Goal: Task Accomplishment & Management: Complete application form

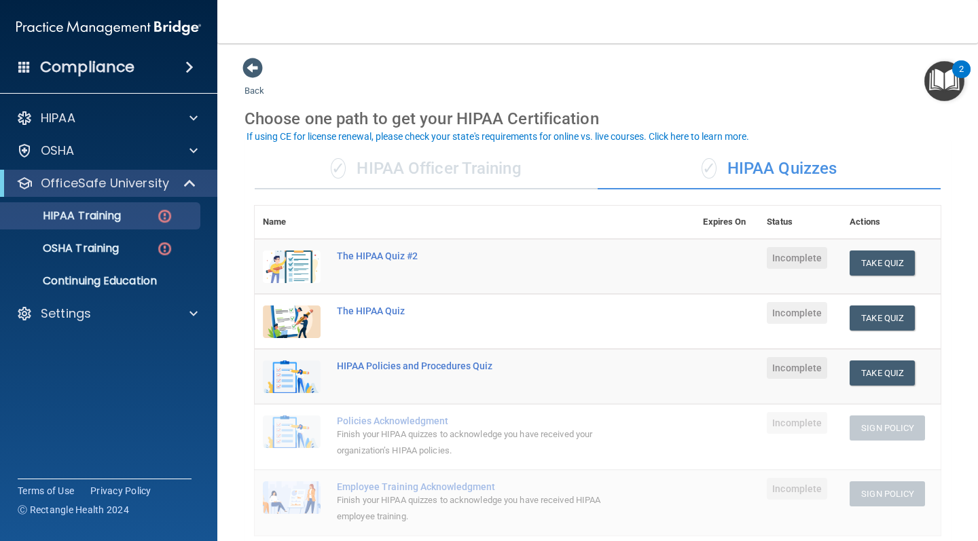
click at [409, 173] on div "✓ HIPAA Officer Training" at bounding box center [426, 169] width 343 height 41
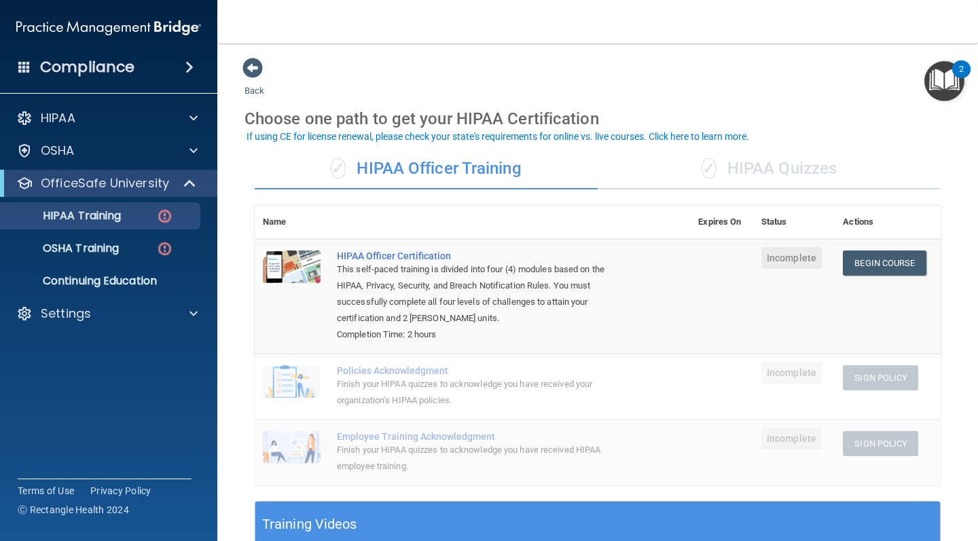
click at [712, 170] on span "✓" at bounding box center [708, 168] width 15 height 20
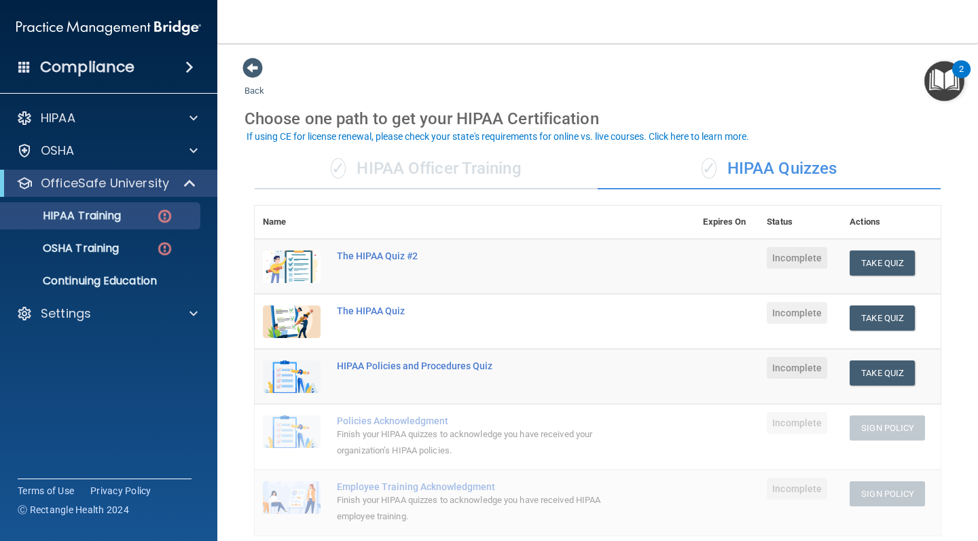
click at [528, 187] on div "✓ HIPAA Officer Training ✓ HIPAA Quizzes Name Expires On Status Actions The HIP…" at bounding box center [597, 529] width 706 height 780
click at [485, 170] on div "✓ HIPAA Officer Training" at bounding box center [426, 169] width 343 height 41
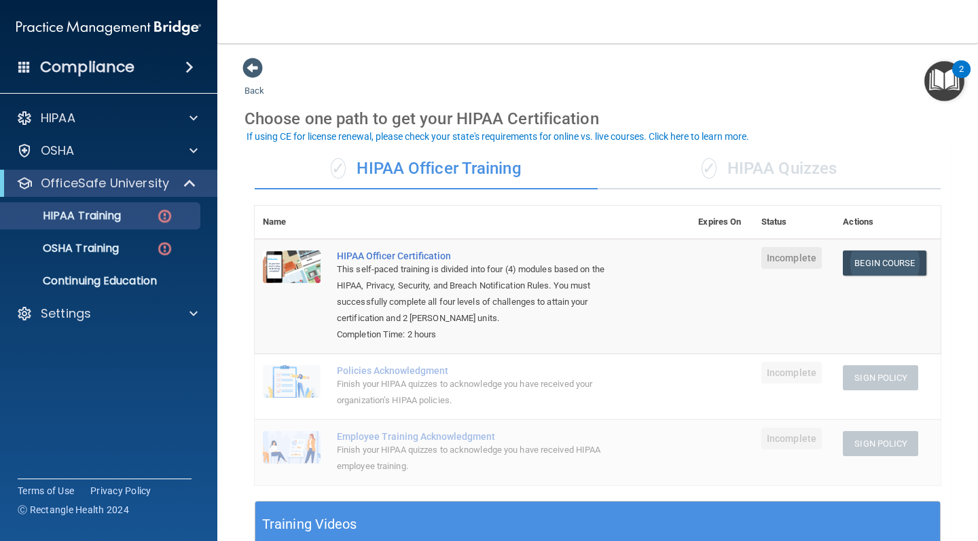
click at [873, 269] on link "Begin Course" at bounding box center [884, 263] width 83 height 25
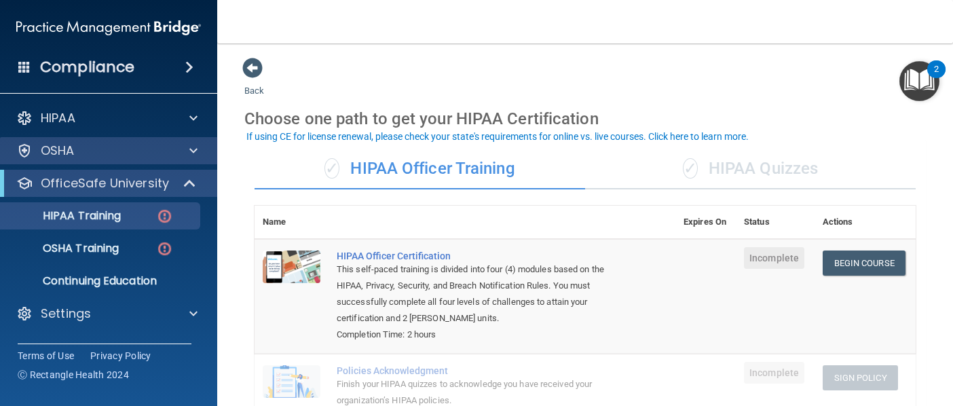
click at [191, 143] on span at bounding box center [193, 151] width 8 height 16
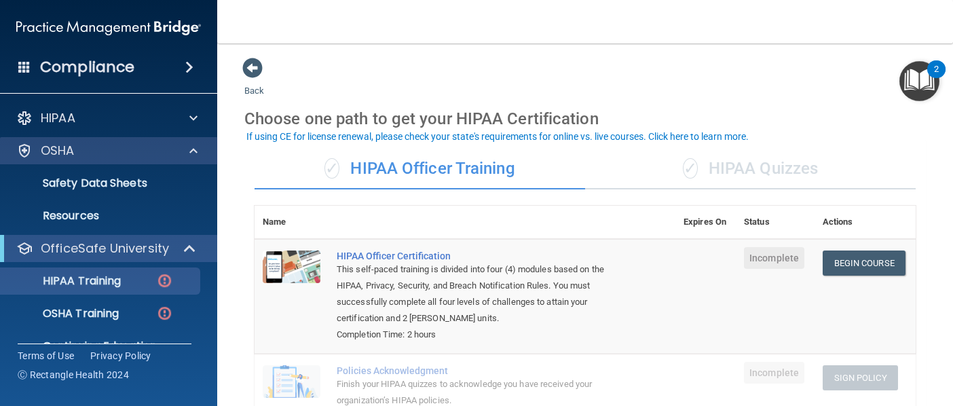
click at [191, 143] on span at bounding box center [193, 151] width 8 height 16
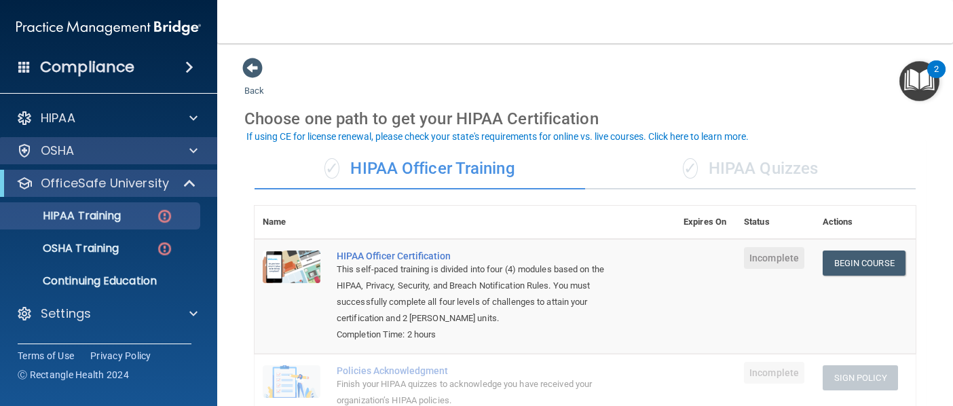
click at [192, 145] on span at bounding box center [193, 151] width 8 height 16
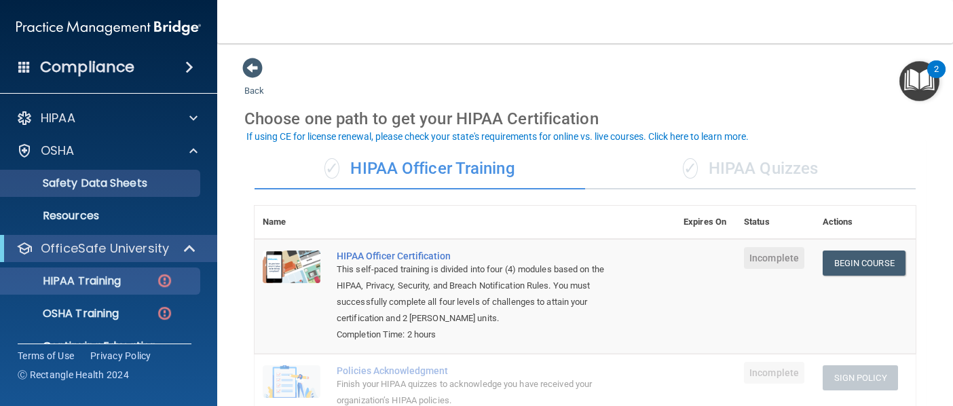
click at [153, 187] on p "Safety Data Sheets" at bounding box center [101, 184] width 185 height 14
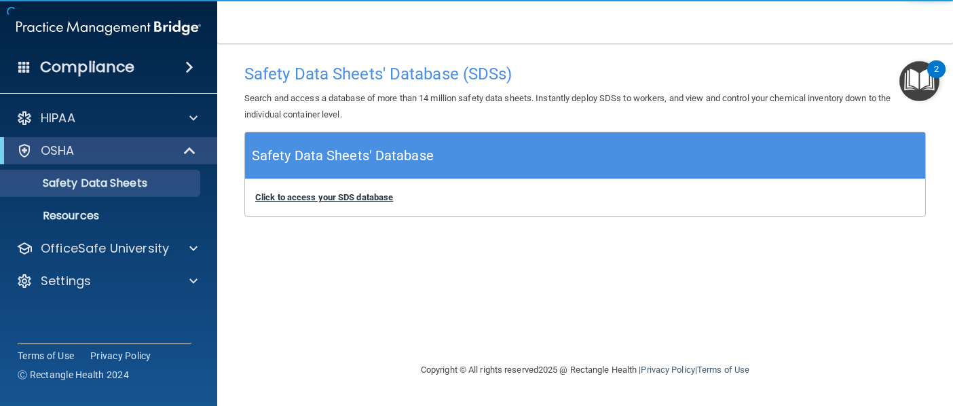
click at [356, 195] on b "Click to access your SDS database" at bounding box center [324, 197] width 138 height 10
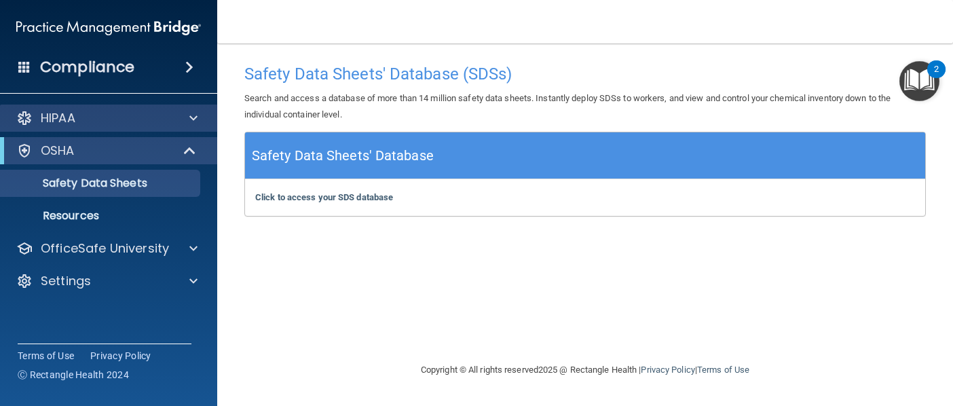
click at [151, 120] on div "HIPAA" at bounding box center [90, 118] width 168 height 16
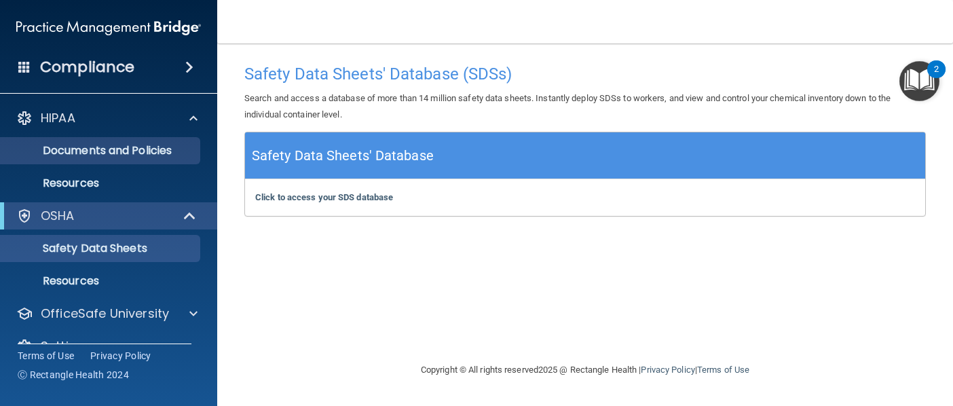
click at [143, 145] on p "Documents and Policies" at bounding box center [101, 151] width 185 height 14
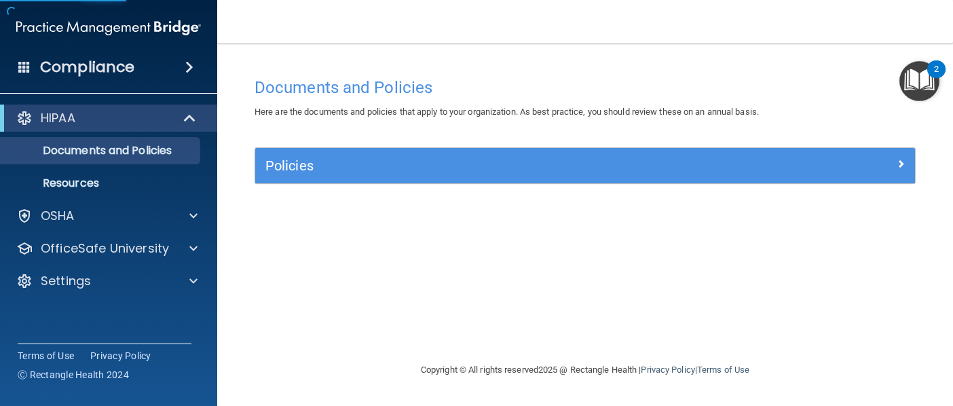
click at [337, 169] on h5 "Policies" at bounding box center [502, 165] width 475 height 15
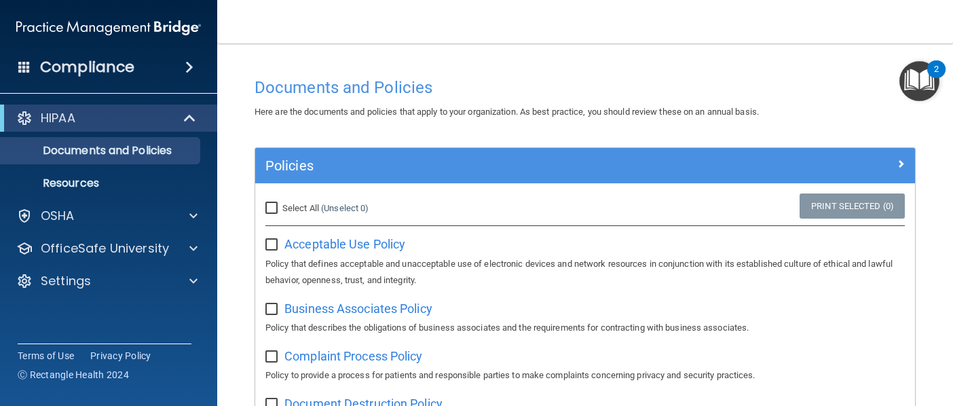
scroll to position [18, 0]
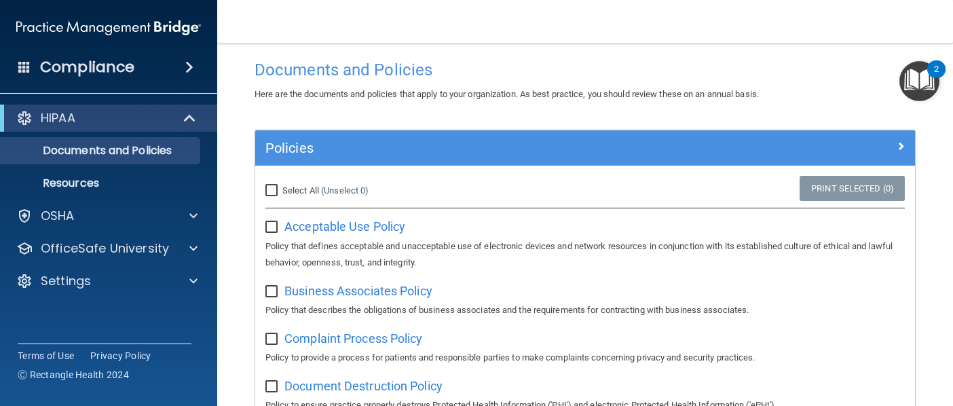
click at [278, 181] on div "Select All (Unselect 0) Unselect All" at bounding box center [365, 191] width 220 height 30
click at [270, 194] on input "Select All (Unselect 0) Unselect All" at bounding box center [273, 190] width 16 height 11
checkbox input "true"
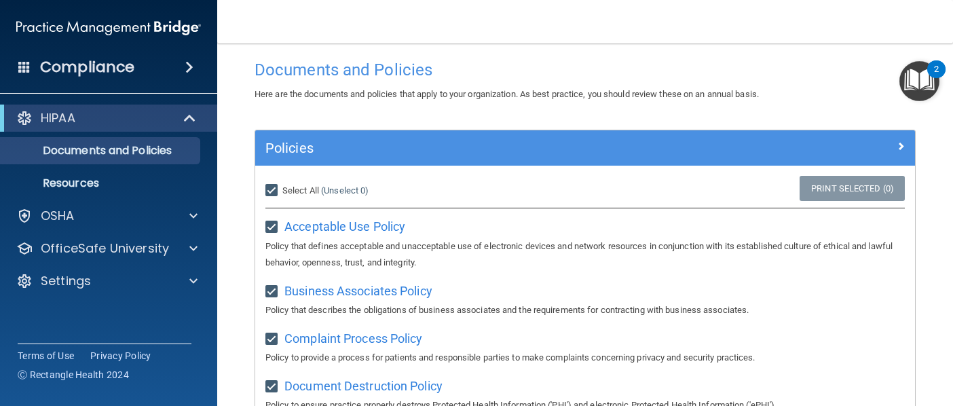
checkbox input "true"
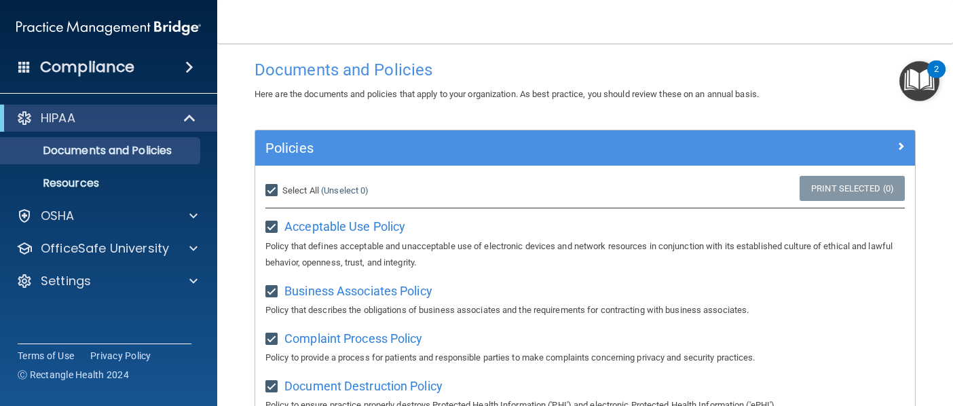
checkbox input "true"
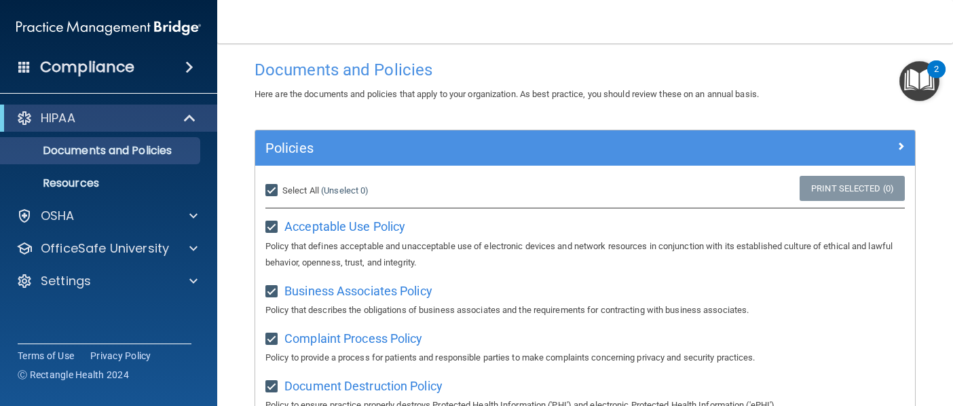
checkbox input "true"
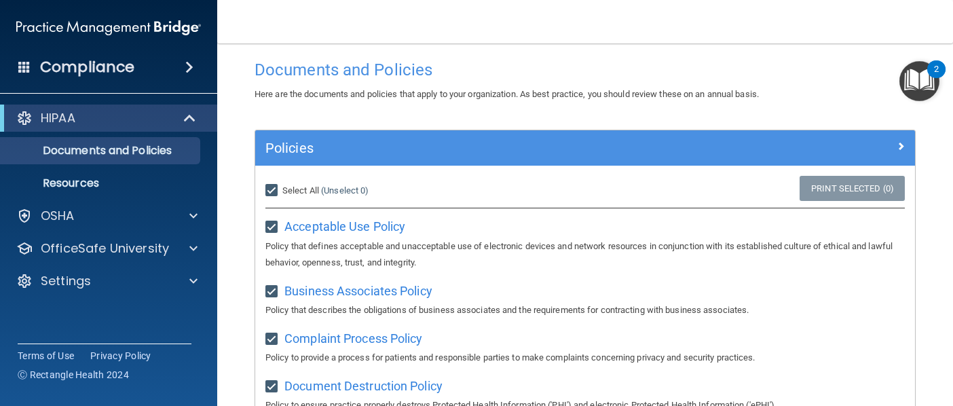
checkbox input "true"
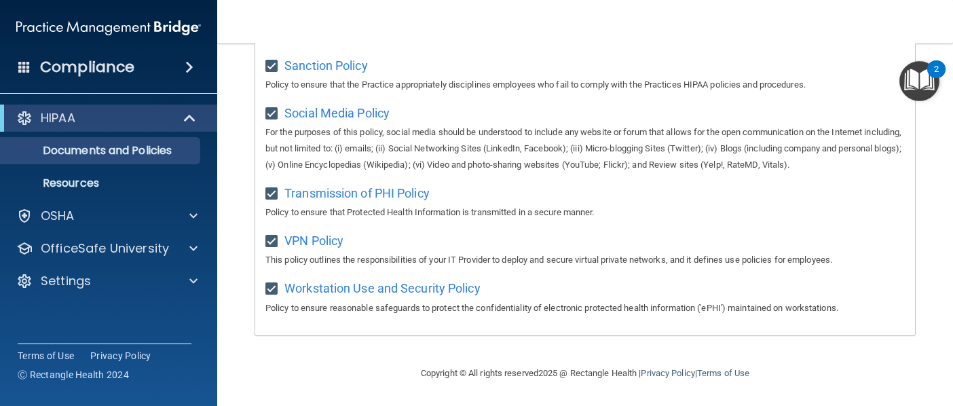
scroll to position [984, 0]
click at [188, 120] on span at bounding box center [191, 118] width 12 height 16
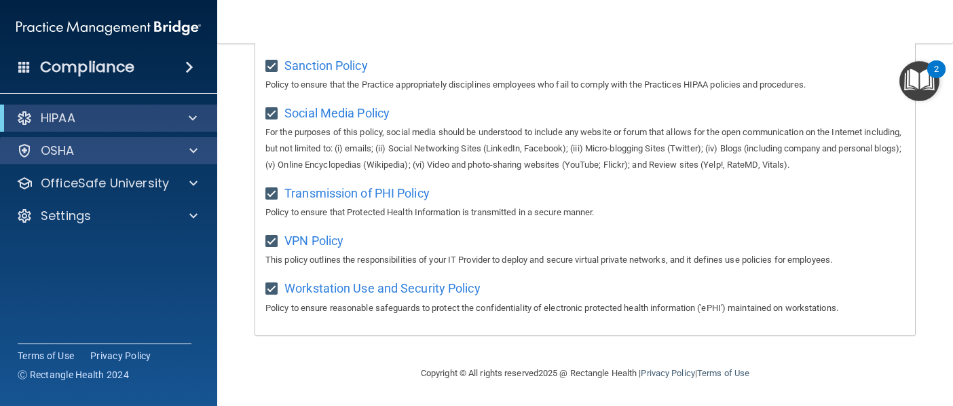
click at [128, 153] on div "OSHA" at bounding box center [90, 151] width 168 height 16
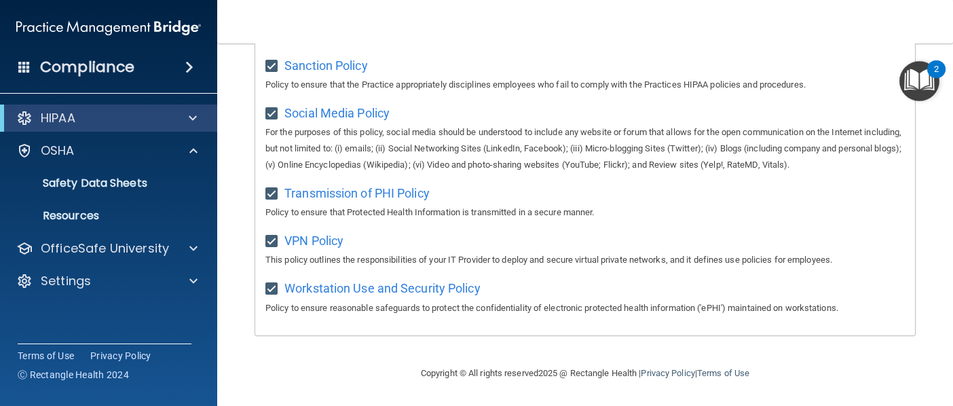
click at [148, 115] on div "HIPAA" at bounding box center [90, 118] width 168 height 16
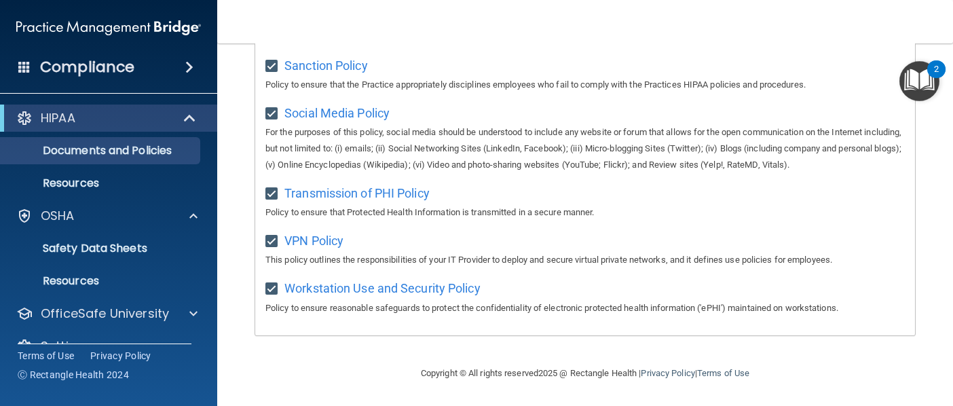
click at [143, 124] on div "HIPAA" at bounding box center [90, 118] width 168 height 16
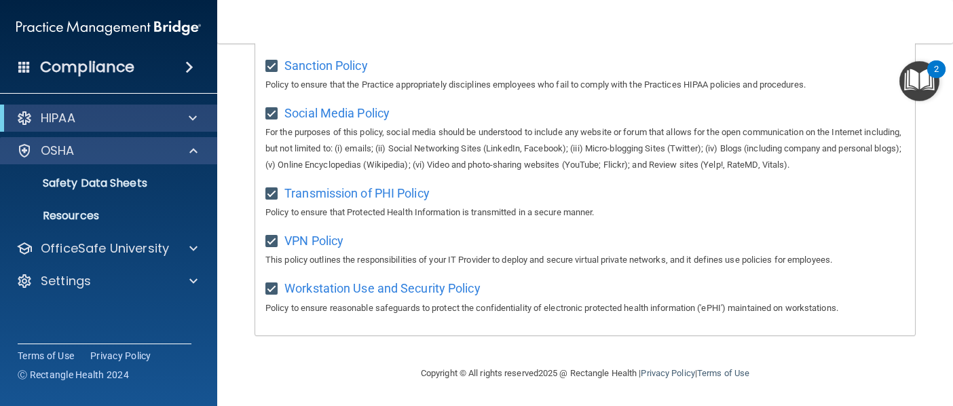
click at [137, 145] on div "OSHA" at bounding box center [90, 151] width 168 height 16
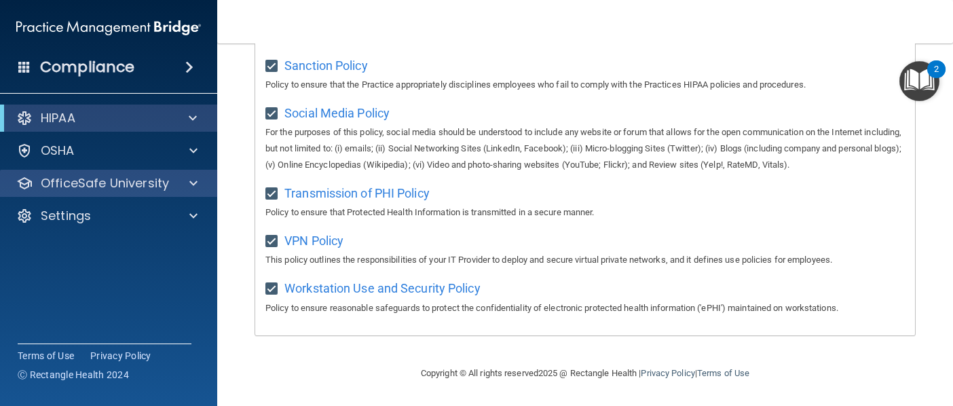
click at [134, 187] on p "OfficeSafe University" at bounding box center [105, 183] width 128 height 16
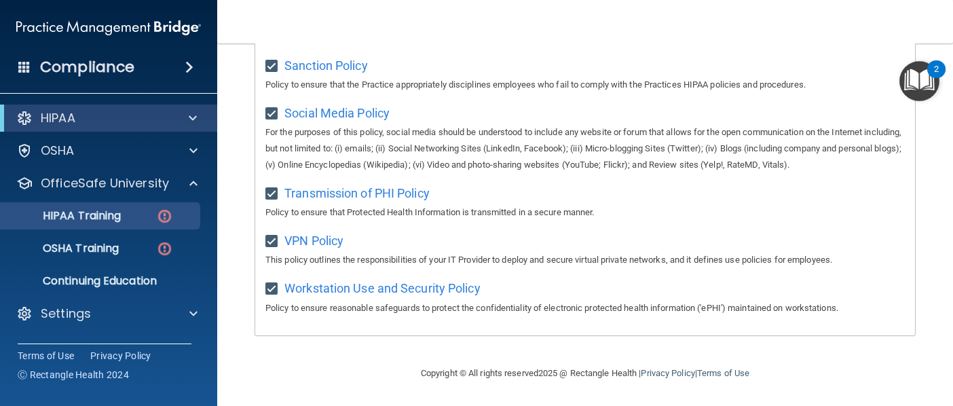
click at [121, 214] on p "HIPAA Training" at bounding box center [65, 216] width 112 height 14
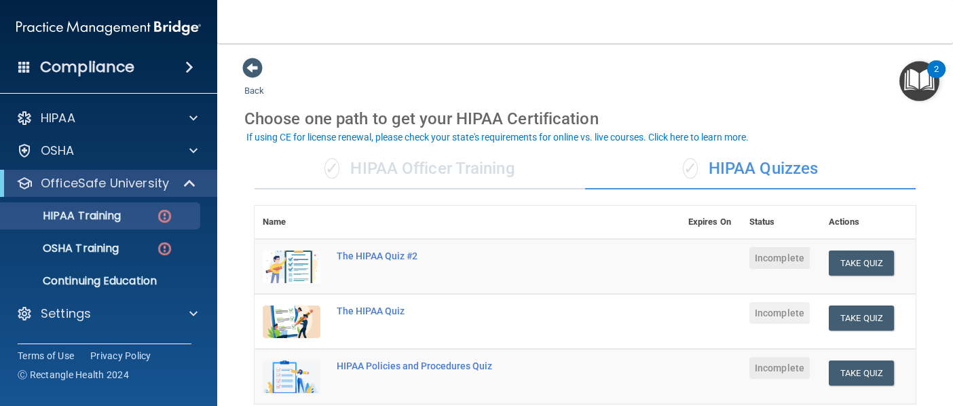
click at [461, 160] on div "✓ HIPAA Officer Training" at bounding box center [420, 169] width 331 height 41
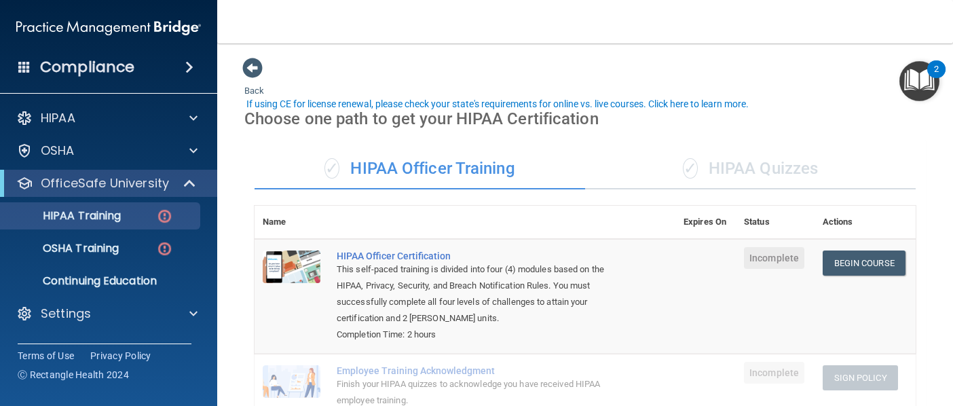
scroll to position [54, 0]
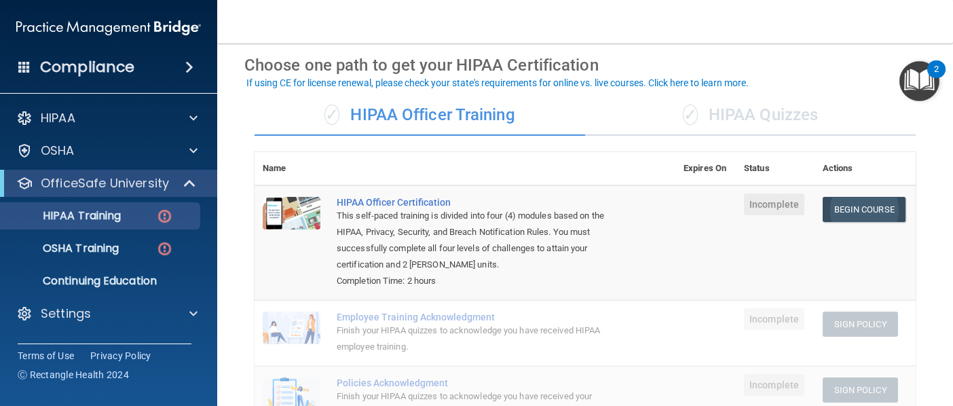
click at [862, 197] on link "Begin Course" at bounding box center [864, 209] width 83 height 25
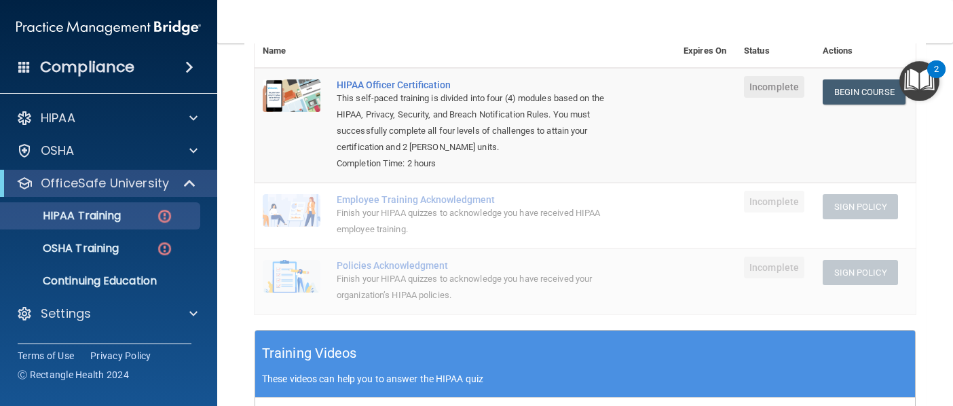
scroll to position [174, 0]
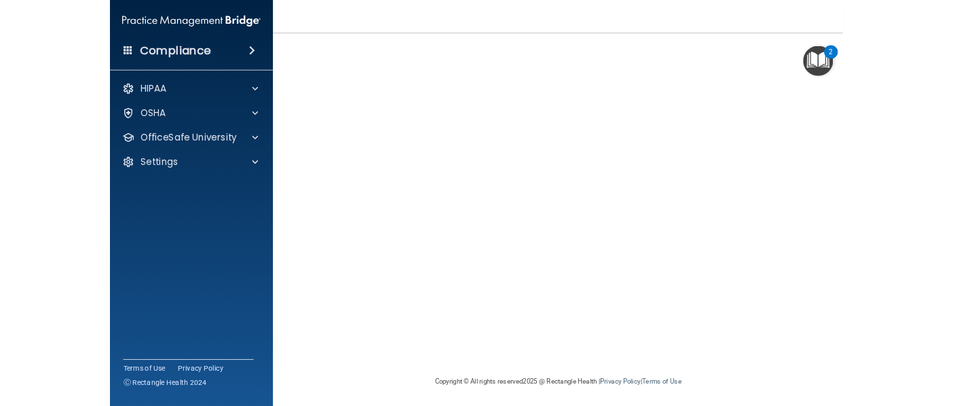
scroll to position [63, 0]
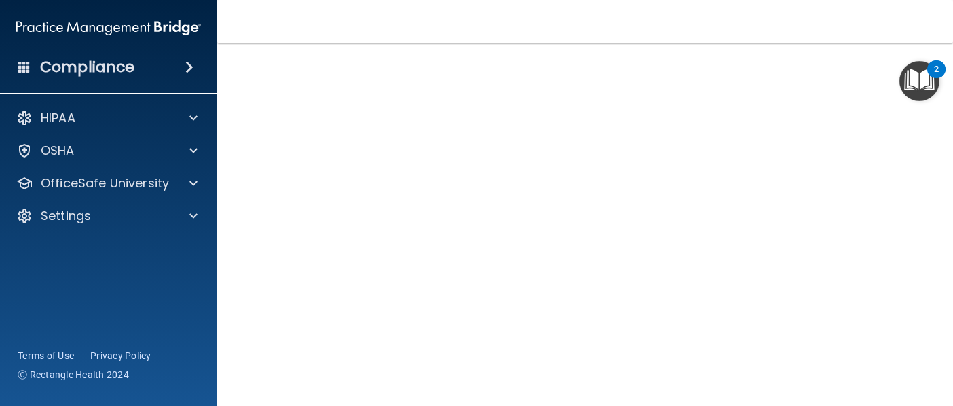
scroll to position [63, 0]
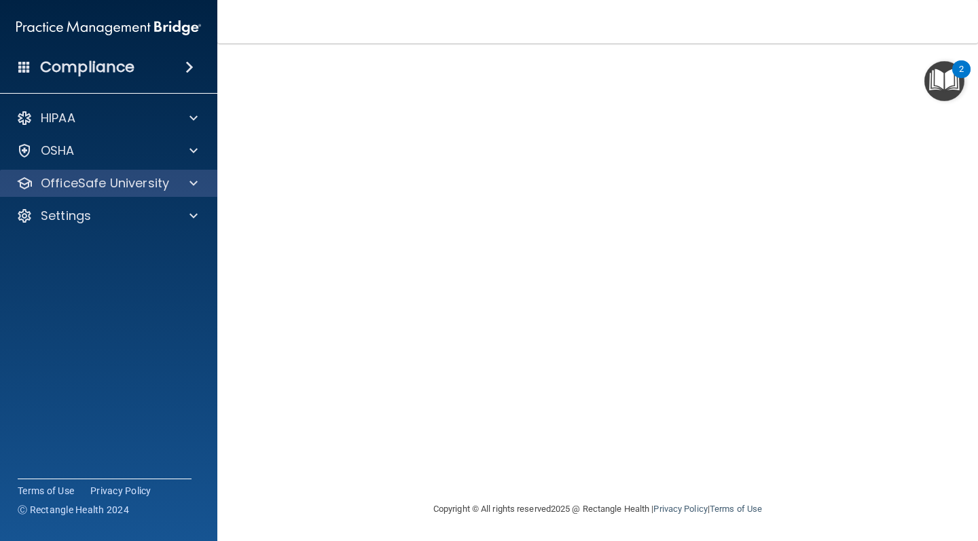
click at [201, 185] on div at bounding box center [191, 183] width 34 height 16
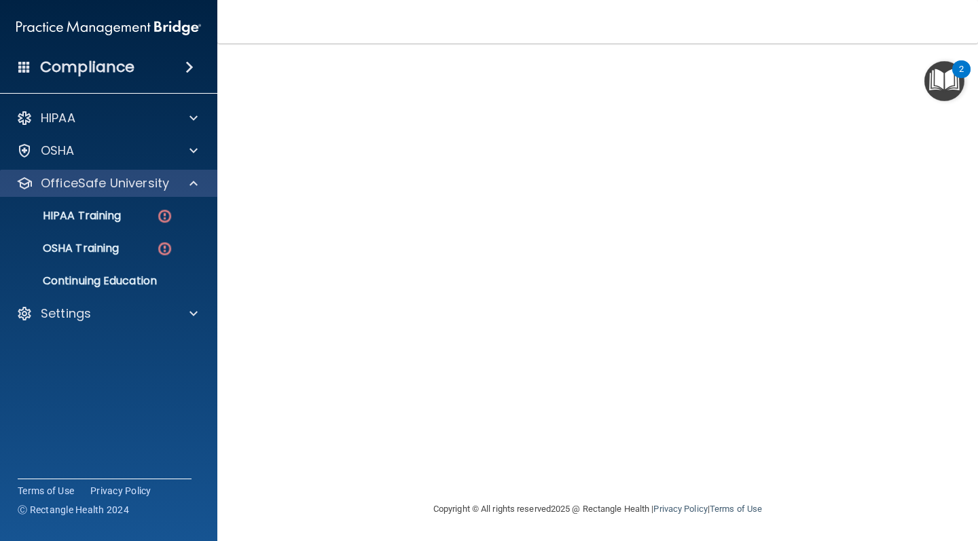
click at [186, 186] on div at bounding box center [191, 183] width 34 height 16
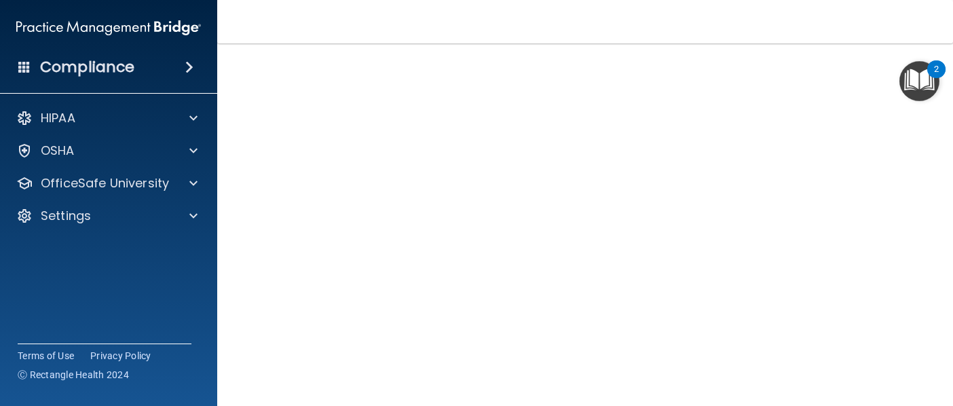
scroll to position [86, 0]
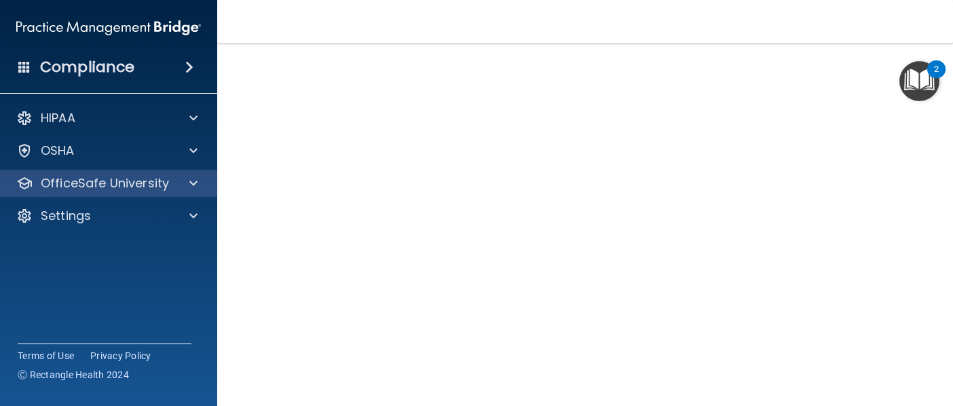
click at [193, 180] on span at bounding box center [193, 183] width 8 height 16
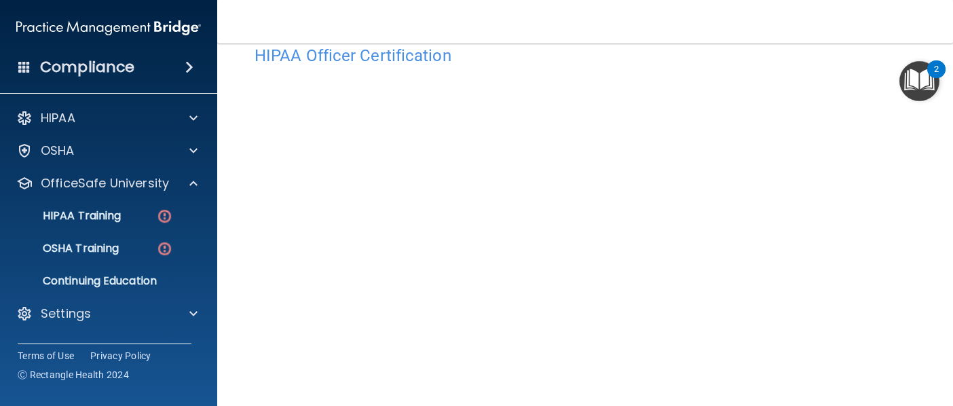
scroll to position [12, 0]
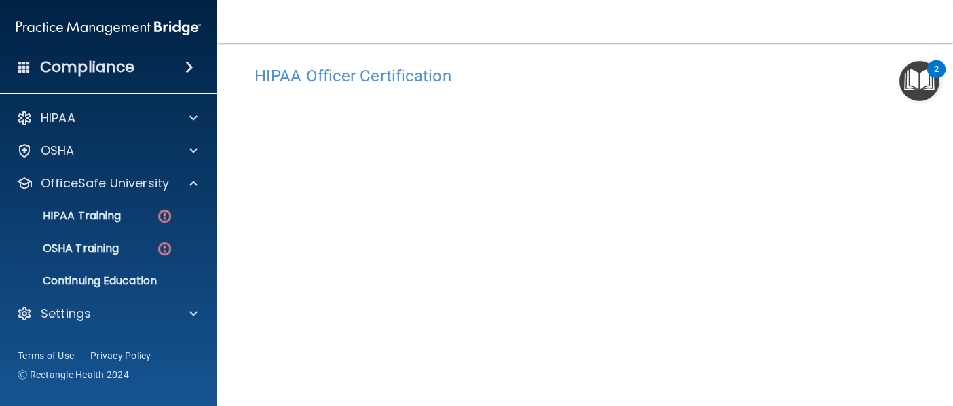
click at [531, 71] on h4 "HIPAA Officer Certification" at bounding box center [585, 76] width 661 height 18
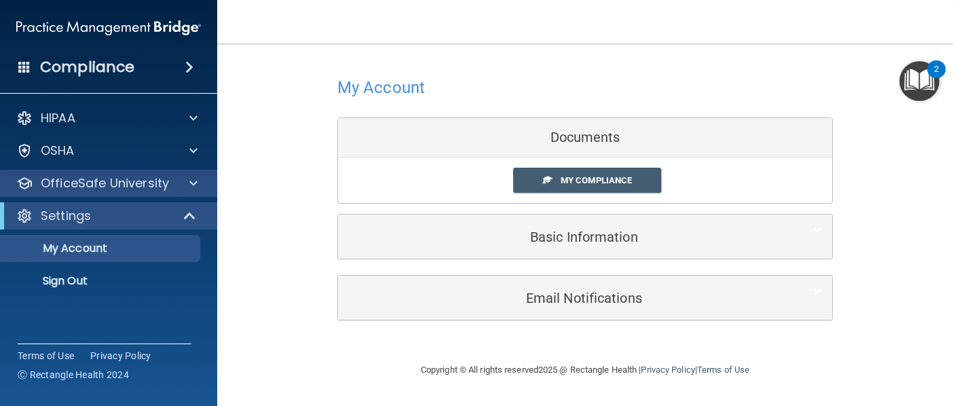
click at [180, 188] on div at bounding box center [191, 183] width 34 height 16
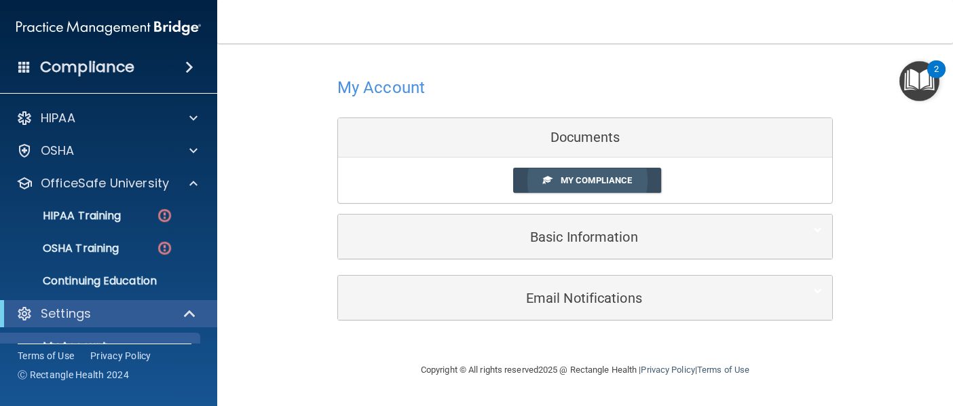
click at [597, 175] on span "My Compliance" at bounding box center [596, 180] width 71 height 10
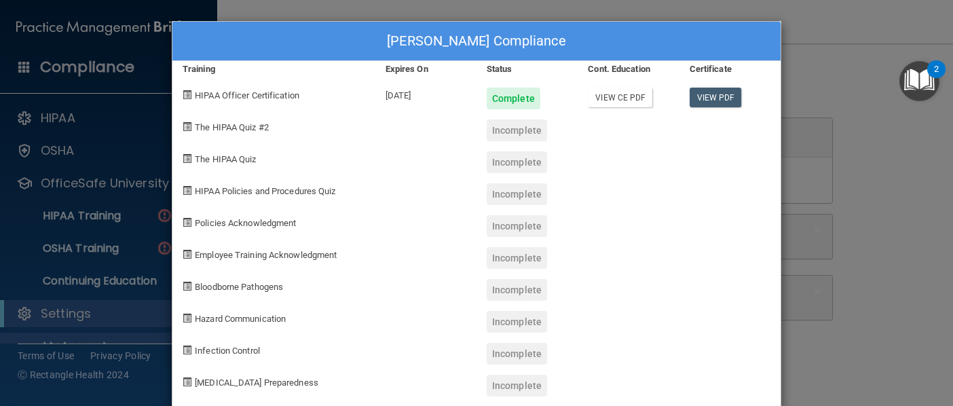
click at [622, 96] on link "View CE PDF" at bounding box center [620, 98] width 65 height 20
click at [856, 165] on div "Benjamin Dronov's Compliance Training Expires On Status Cont. Education Certifi…" at bounding box center [476, 203] width 953 height 406
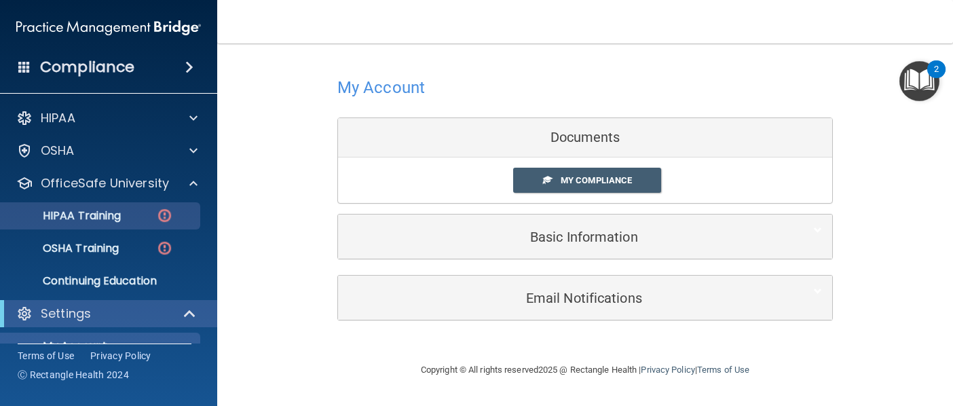
click at [100, 211] on p "HIPAA Training" at bounding box center [65, 216] width 112 height 14
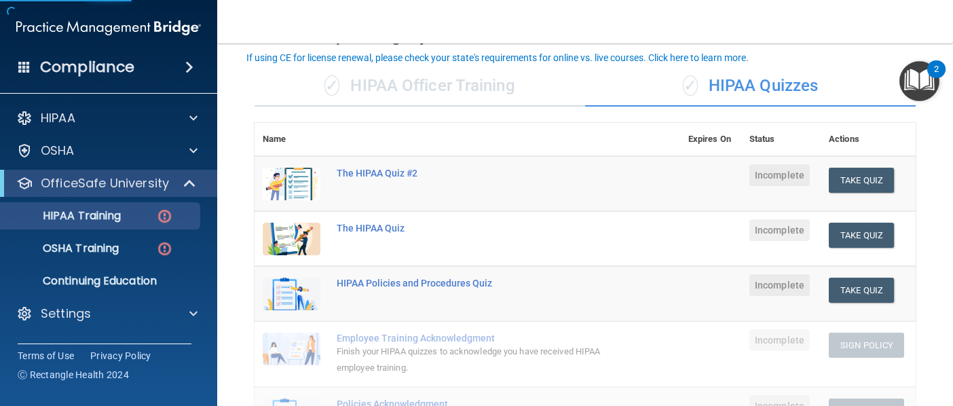
scroll to position [84, 0]
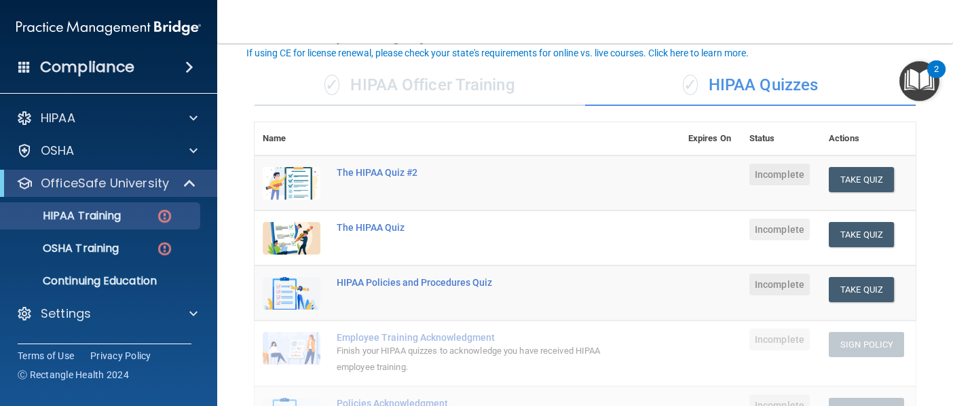
click at [539, 102] on div "✓ HIPAA Officer Training" at bounding box center [420, 85] width 331 height 41
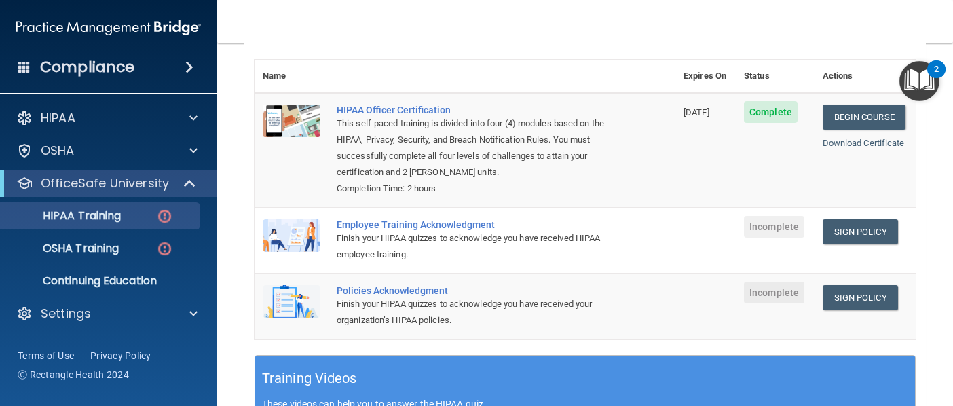
scroll to position [150, 0]
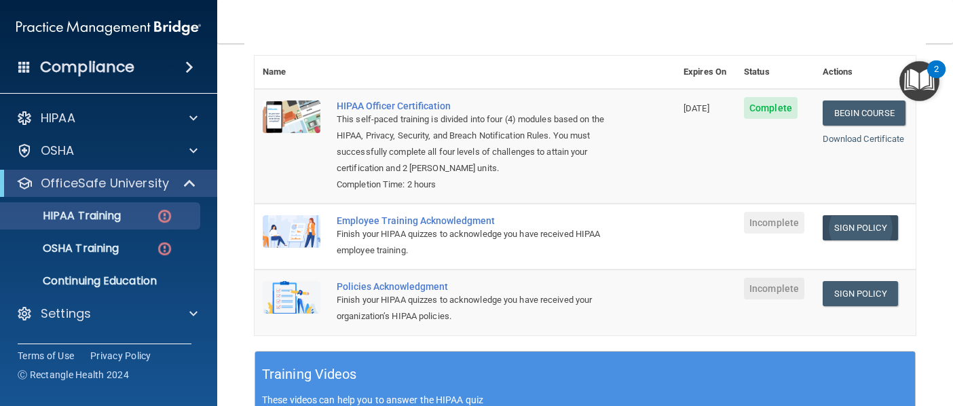
click at [854, 219] on link "Sign Policy" at bounding box center [860, 227] width 75 height 25
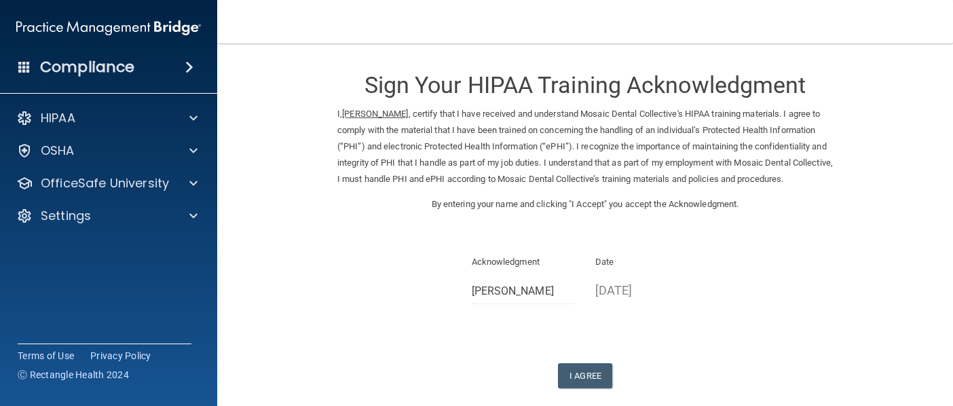
click at [363, 118] on ins "[PERSON_NAME]" at bounding box center [375, 114] width 66 height 10
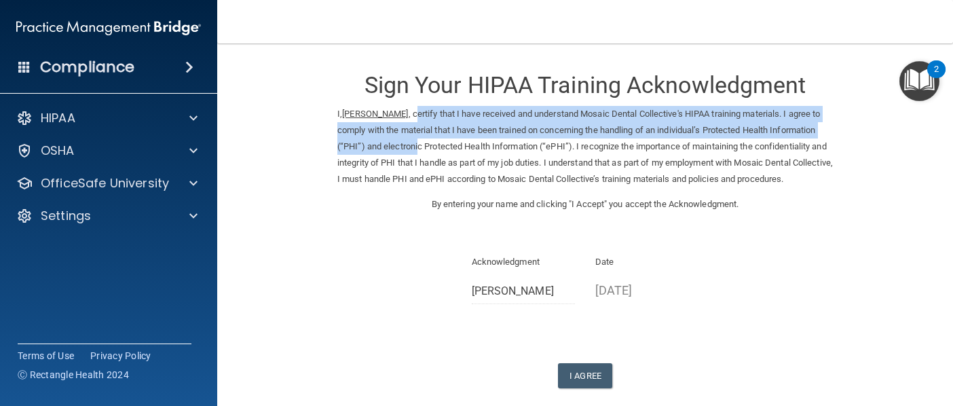
drag, startPoint x: 418, startPoint y: 108, endPoint x: 468, endPoint y: 140, distance: 58.9
click at [468, 140] on p "I, Benjamin Dronov , certify that I have received and understand Mosaic Dental …" at bounding box center [585, 146] width 496 height 81
click at [519, 124] on p "I, Benjamin Dronov , certify that I have received and understand Mosaic Dental …" at bounding box center [585, 146] width 496 height 81
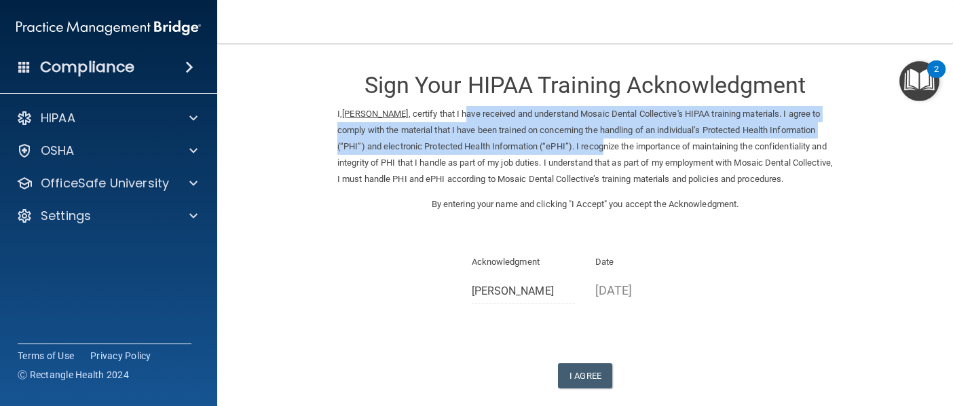
drag, startPoint x: 473, startPoint y: 109, endPoint x: 659, endPoint y: 147, distance: 189.7
click at [659, 147] on p "I, Benjamin Dronov , certify that I have received and understand Mosaic Dental …" at bounding box center [585, 146] width 496 height 81
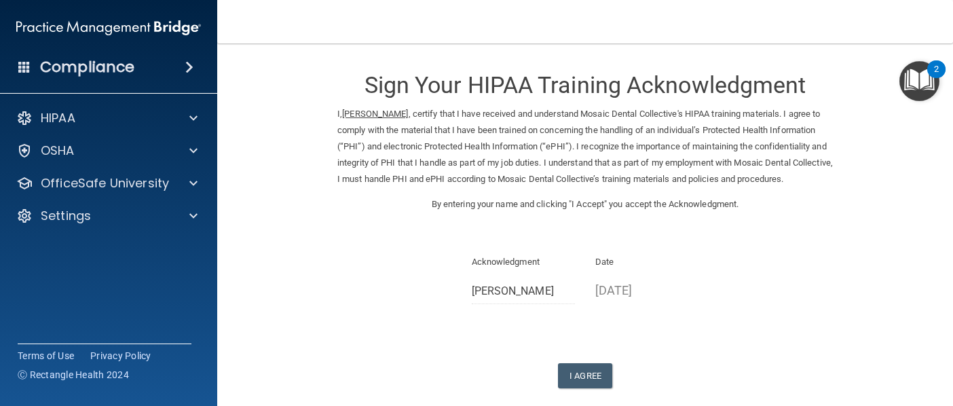
click at [682, 136] on p "I, Benjamin Dronov , certify that I have received and understand Mosaic Dental …" at bounding box center [585, 146] width 496 height 81
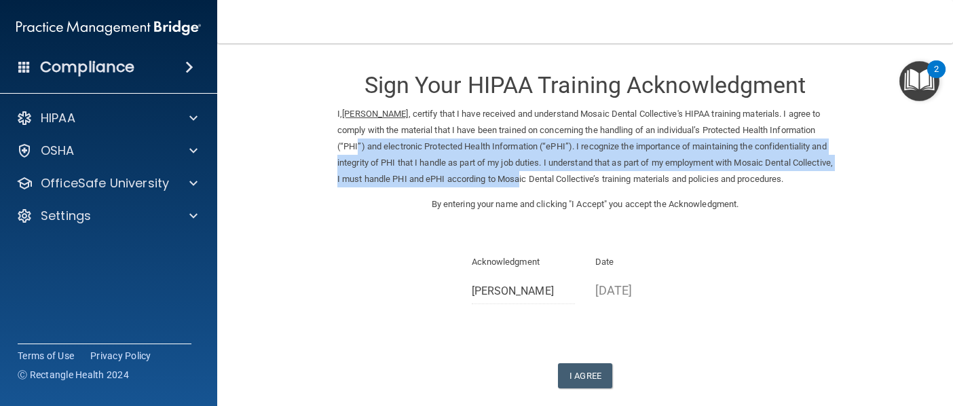
drag, startPoint x: 406, startPoint y: 149, endPoint x: 625, endPoint y: 179, distance: 220.7
click at [625, 179] on p "I, Benjamin Dronov , certify that I have received and understand Mosaic Dental …" at bounding box center [585, 146] width 496 height 81
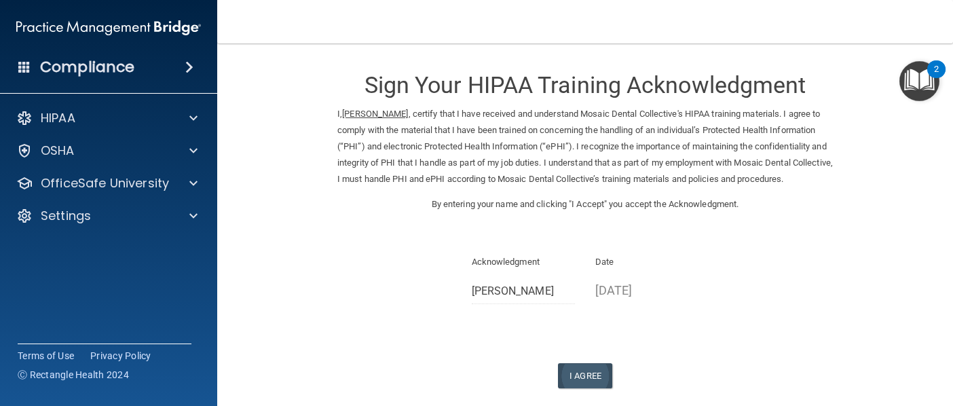
click at [572, 374] on button "I Agree" at bounding box center [585, 375] width 54 height 25
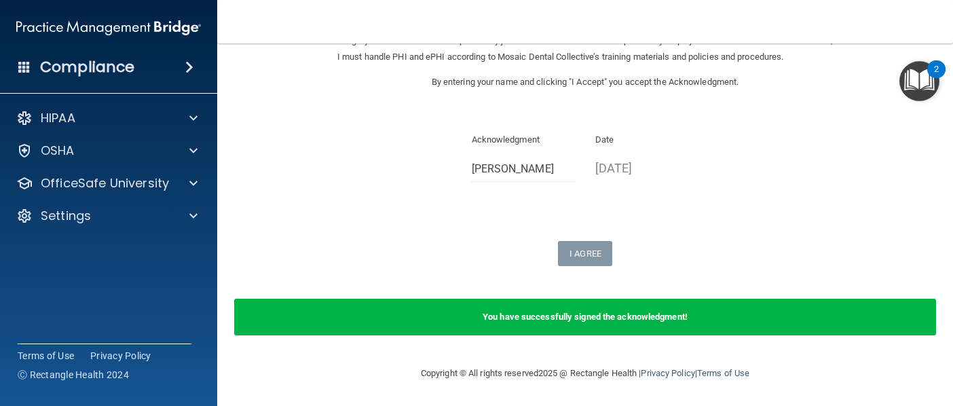
scroll to position [127, 0]
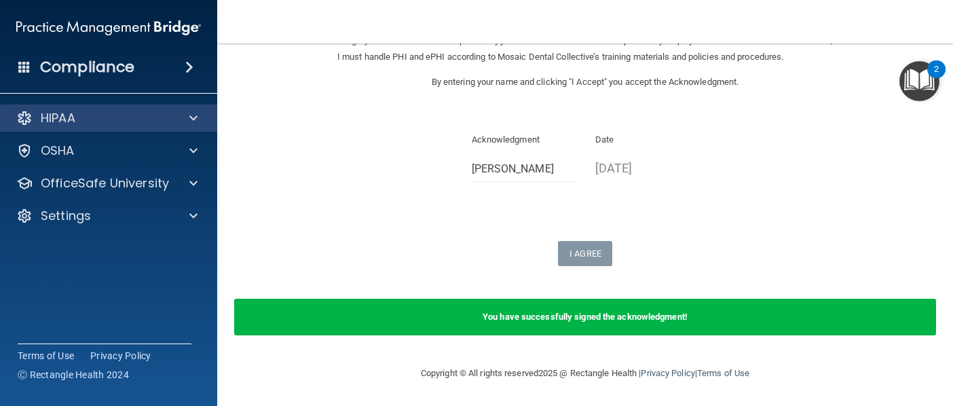
click at [129, 115] on div "HIPAA" at bounding box center [90, 118] width 168 height 16
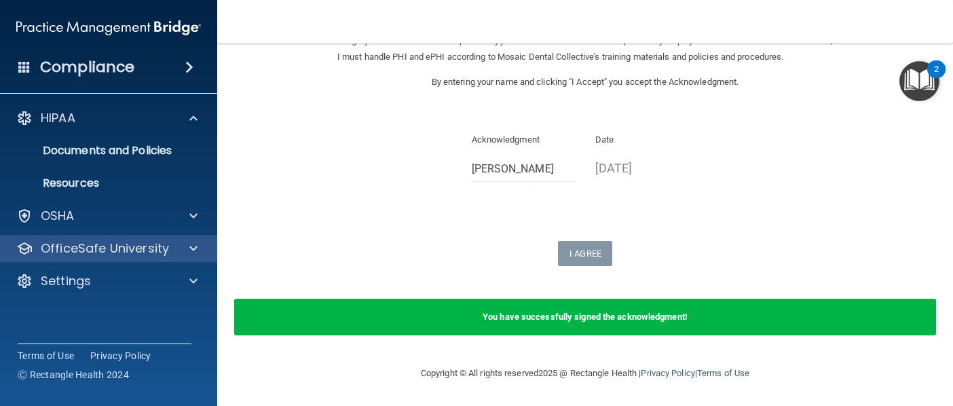
click at [109, 253] on p "OfficeSafe University" at bounding box center [105, 248] width 128 height 16
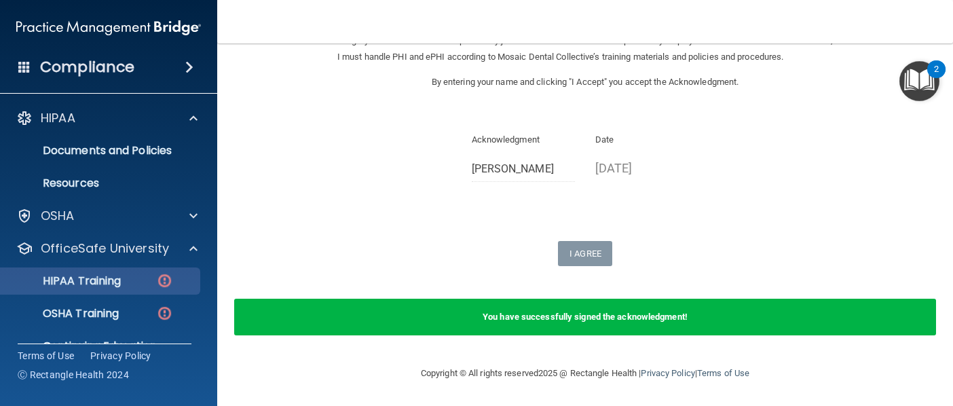
click at [132, 276] on div "HIPAA Training" at bounding box center [101, 281] width 185 height 14
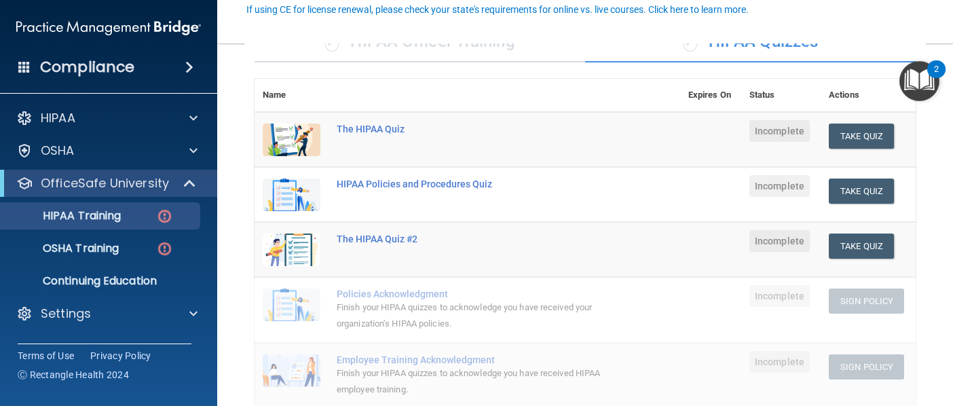
click at [416, 54] on div "✓ HIPAA Officer Training" at bounding box center [420, 42] width 331 height 41
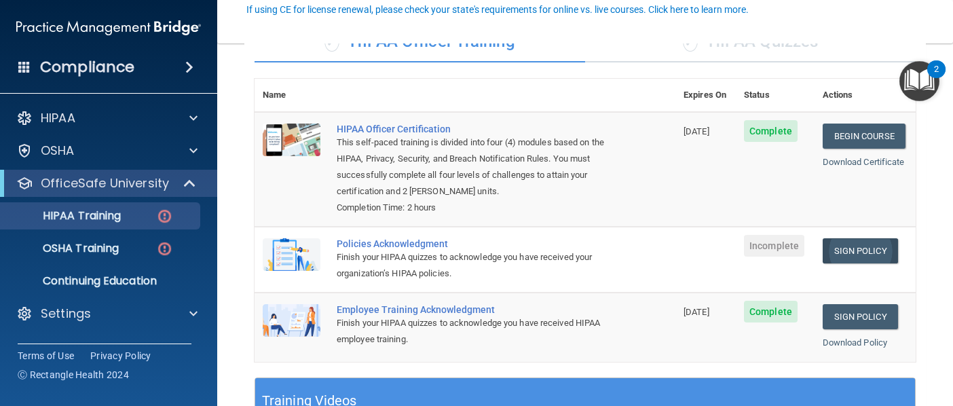
click at [839, 246] on link "Sign Policy" at bounding box center [860, 250] width 75 height 25
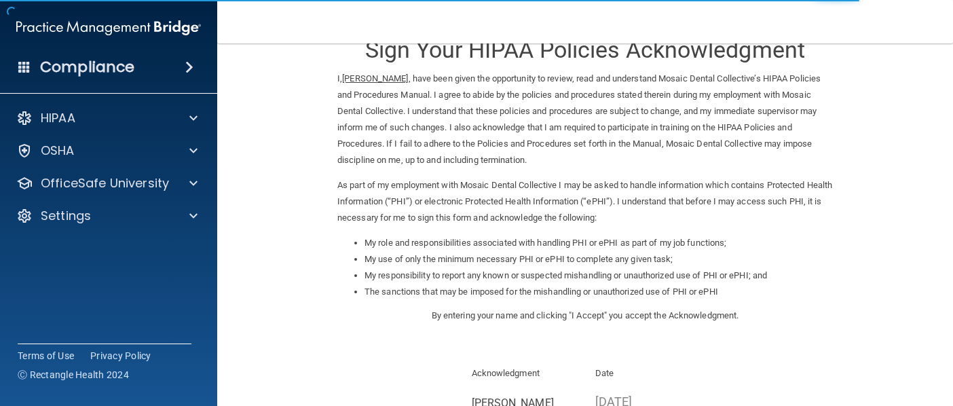
scroll to position [37, 0]
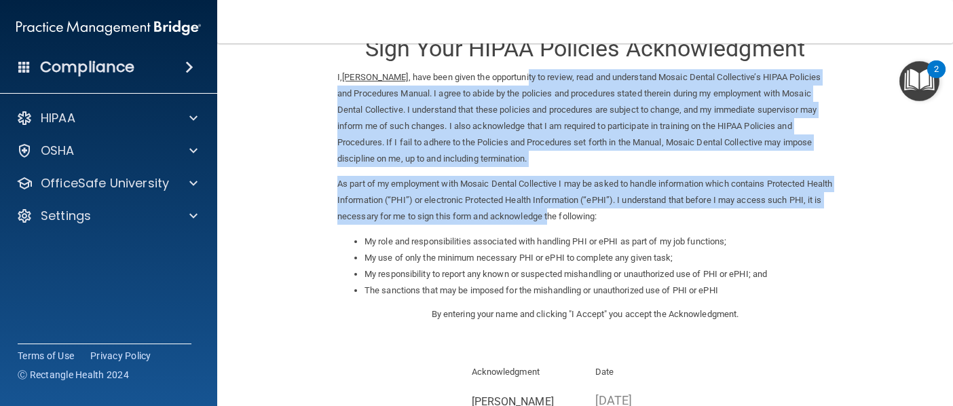
drag, startPoint x: 535, startPoint y: 81, endPoint x: 583, endPoint y: 203, distance: 131.4
click at [583, 203] on div "I, [PERSON_NAME] , have been given the opportunity to review, read and understa…" at bounding box center [585, 151] width 516 height 164
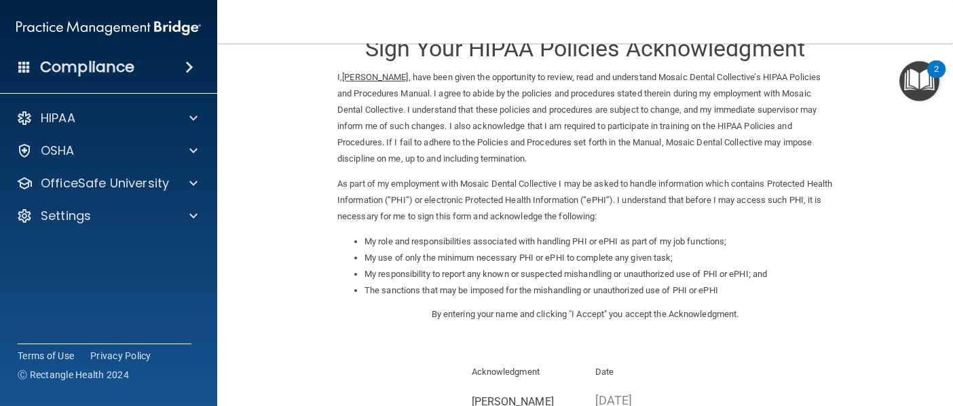
click at [612, 183] on p "As part of my employment with Mosaic Dental Collective I may be asked to handle…" at bounding box center [585, 200] width 496 height 49
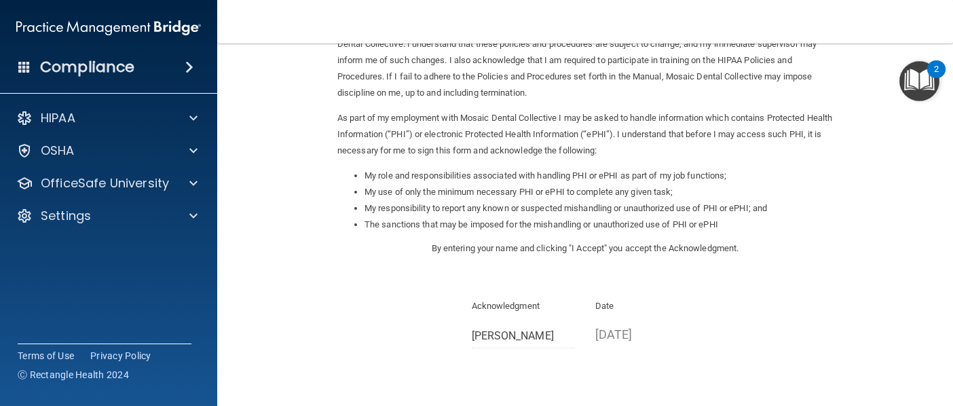
scroll to position [107, 0]
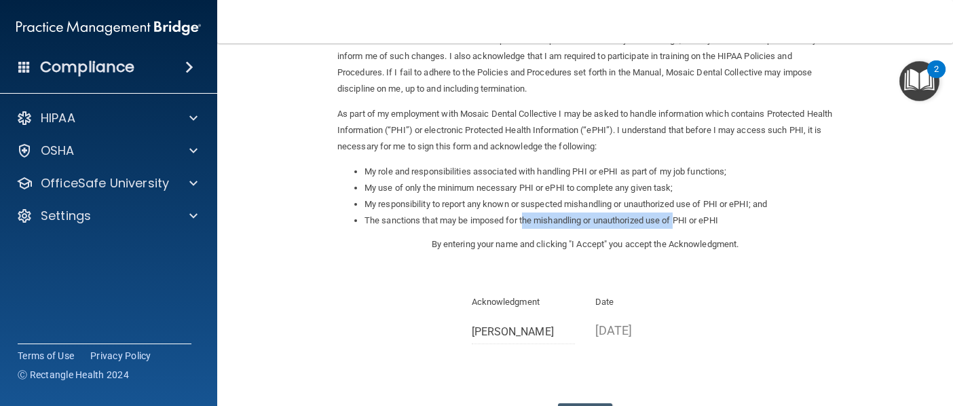
drag, startPoint x: 528, startPoint y: 213, endPoint x: 682, endPoint y: 213, distance: 154.1
click at [682, 213] on li "The sanctions that may be imposed for the mishandling or unauthorized use of PH…" at bounding box center [599, 221] width 468 height 16
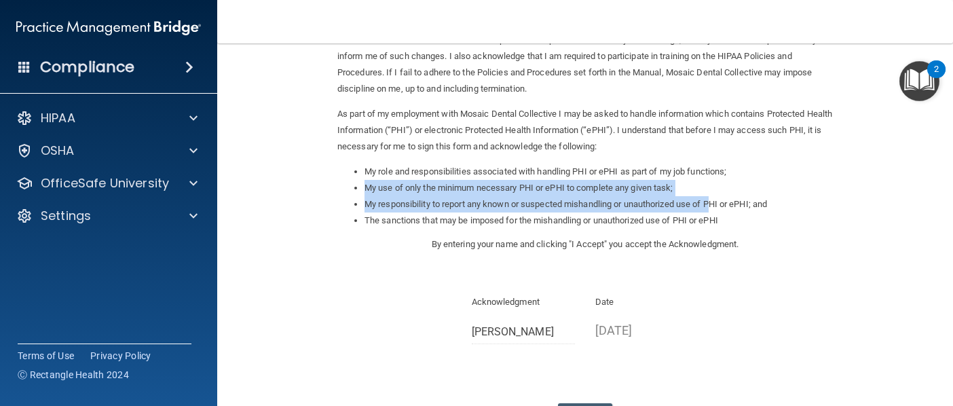
drag, startPoint x: 459, startPoint y: 172, endPoint x: 719, endPoint y: 196, distance: 261.1
click at [719, 196] on ul "My role and responsibilities associated with handling PHI or ePHI as part of my…" at bounding box center [585, 196] width 496 height 65
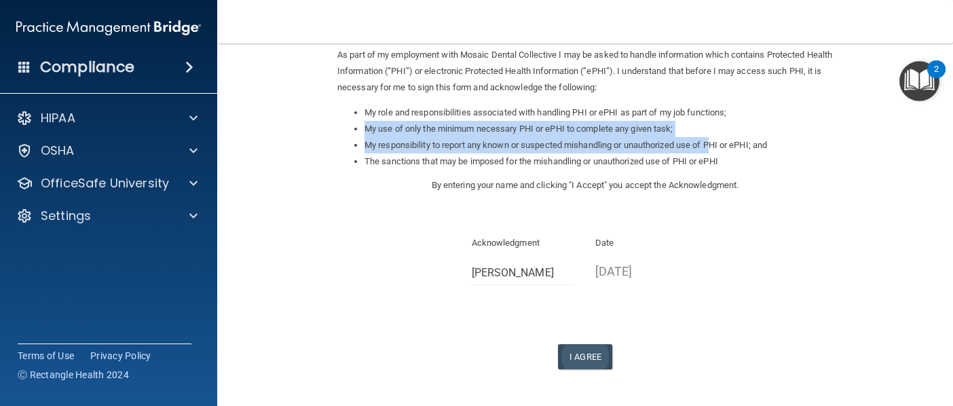
click at [581, 349] on button "I Agree" at bounding box center [585, 356] width 54 height 25
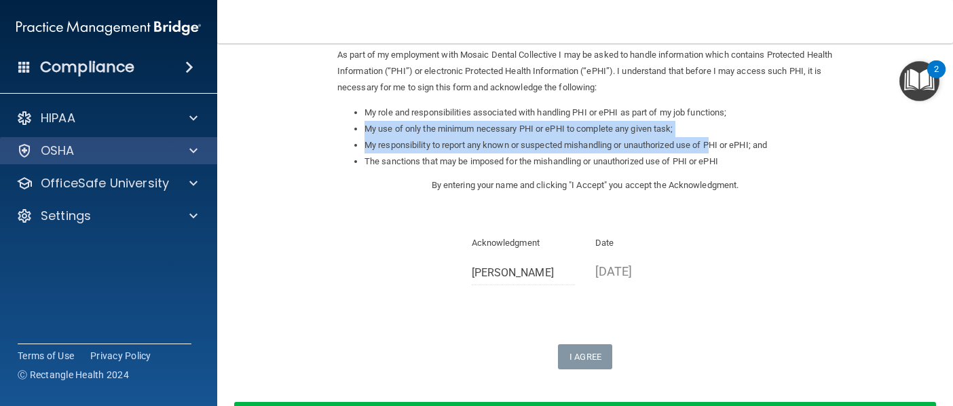
click at [161, 147] on div "OSHA" at bounding box center [90, 151] width 168 height 16
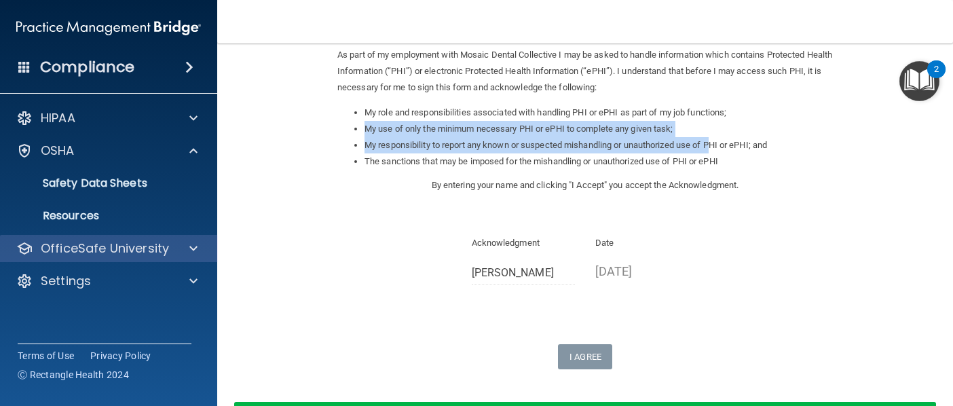
click at [141, 242] on p "OfficeSafe University" at bounding box center [105, 248] width 128 height 16
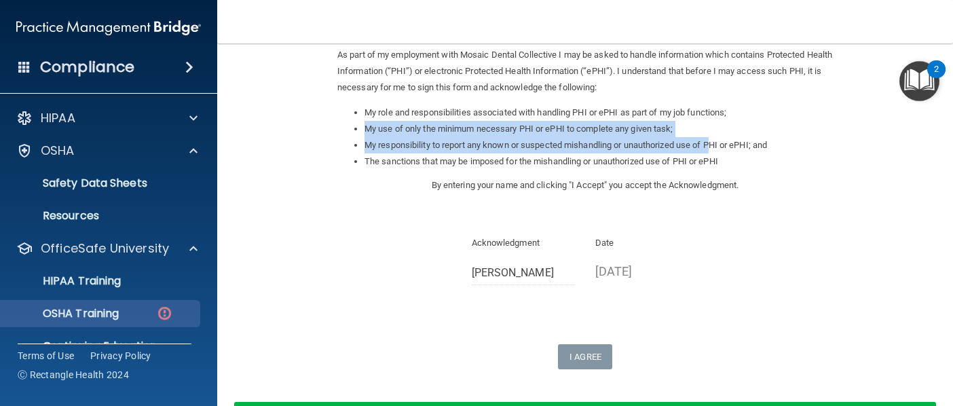
click at [119, 309] on p "OSHA Training" at bounding box center [64, 314] width 110 height 14
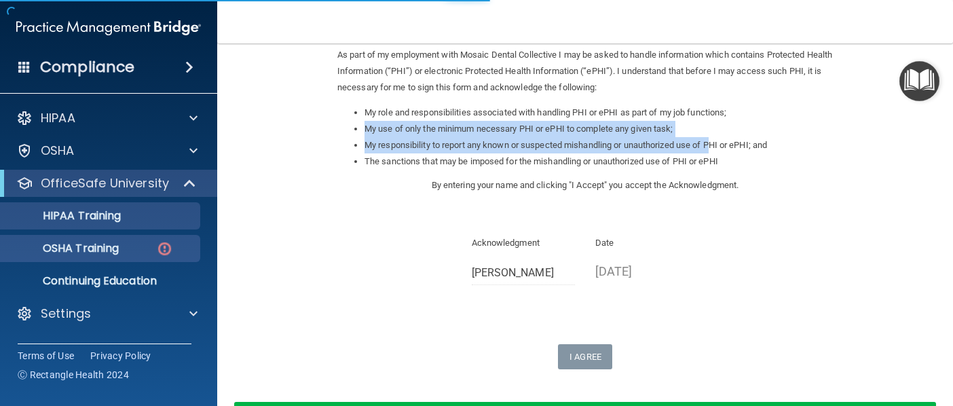
click at [155, 220] on div "HIPAA Training" at bounding box center [101, 216] width 185 height 14
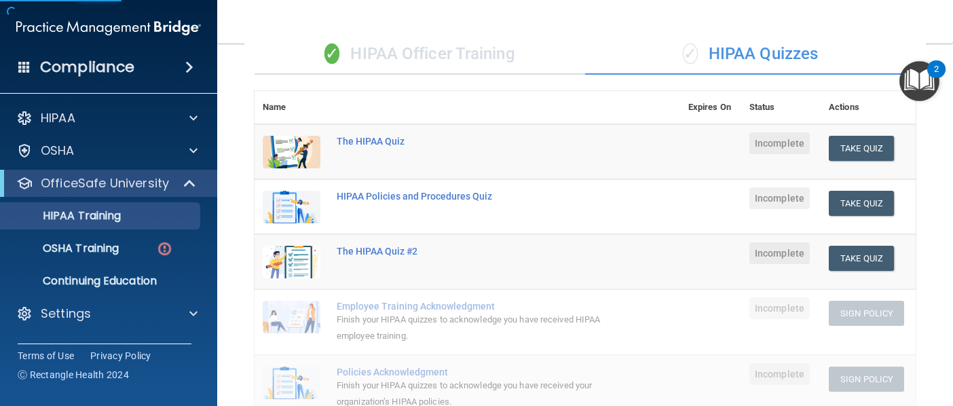
scroll to position [109, 0]
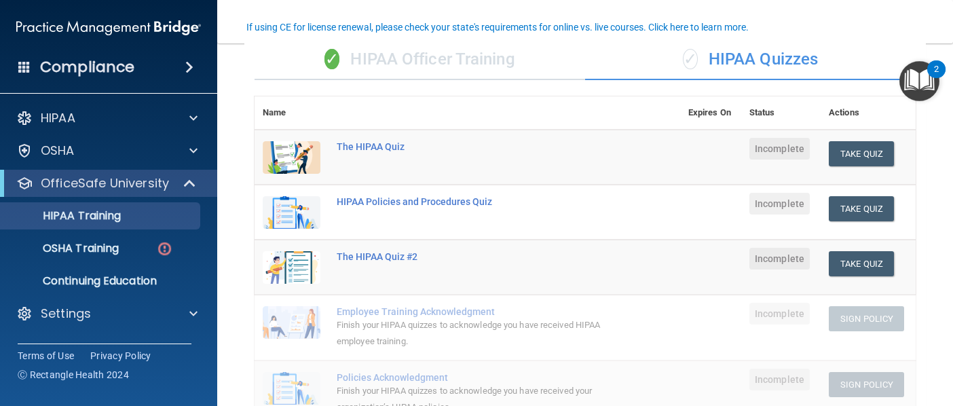
click at [464, 69] on div "✓ HIPAA Officer Training" at bounding box center [420, 59] width 331 height 41
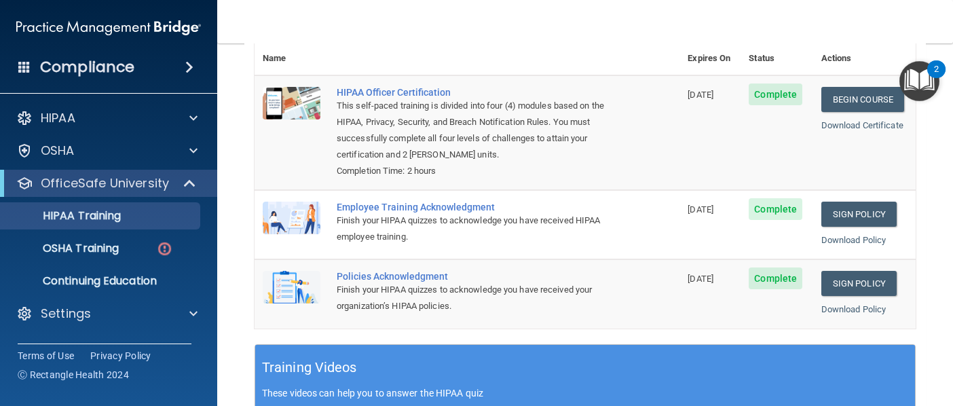
scroll to position [161, 0]
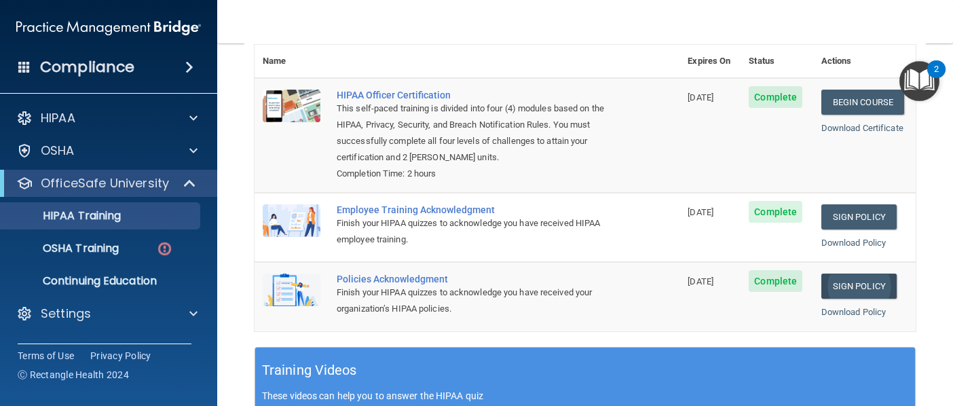
click at [848, 274] on link "Sign Policy" at bounding box center [859, 286] width 75 height 25
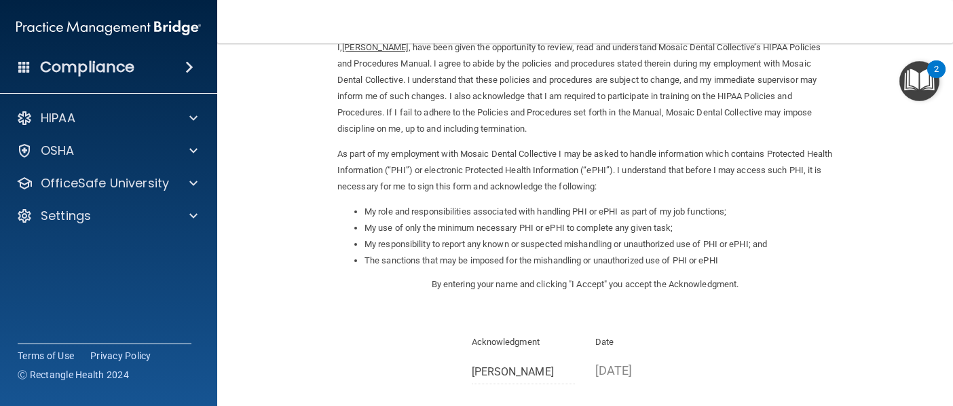
scroll to position [177, 0]
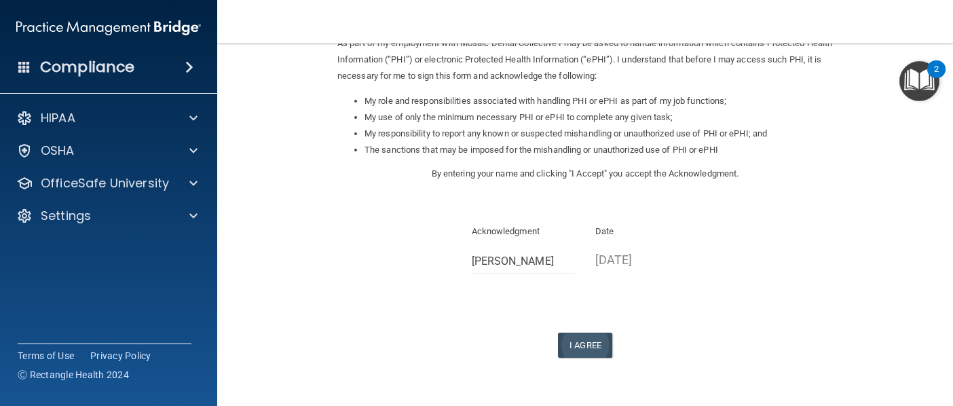
click at [574, 333] on button "I Agree" at bounding box center [585, 345] width 54 height 25
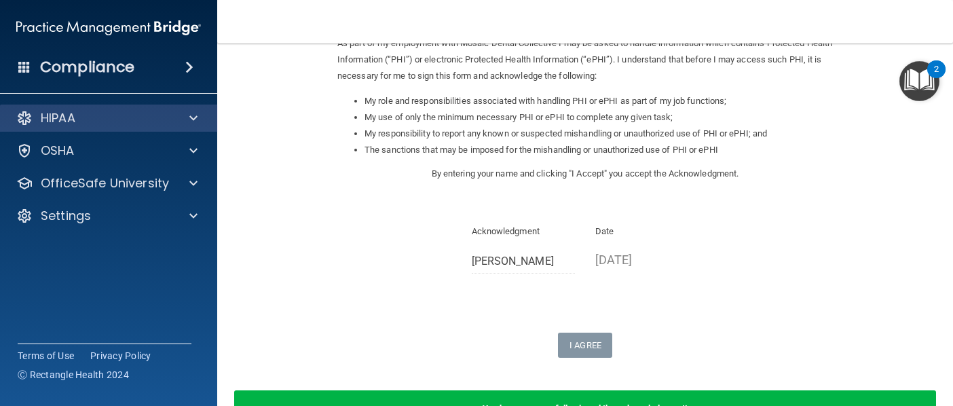
click at [148, 126] on div "HIPAA" at bounding box center [90, 118] width 168 height 16
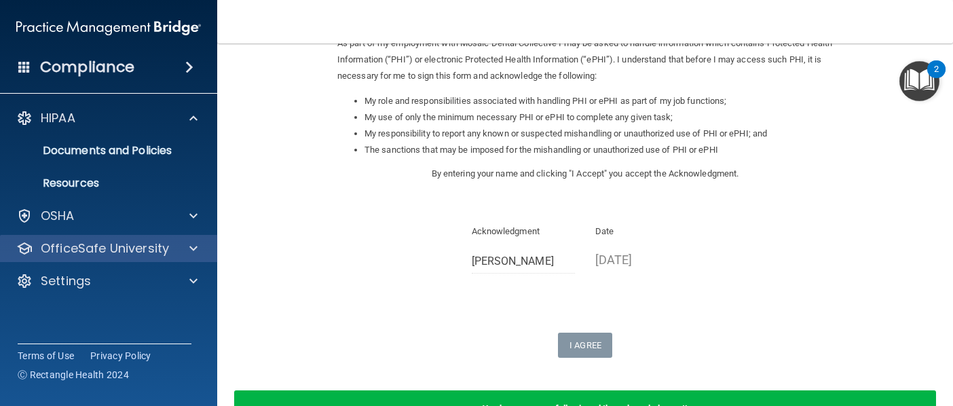
click at [134, 245] on p "OfficeSafe University" at bounding box center [105, 248] width 128 height 16
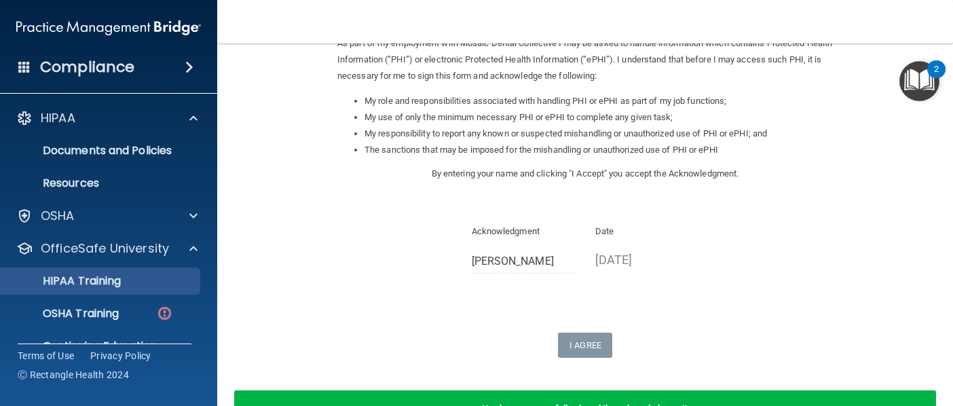
click at [135, 278] on div "HIPAA Training" at bounding box center [101, 281] width 185 height 14
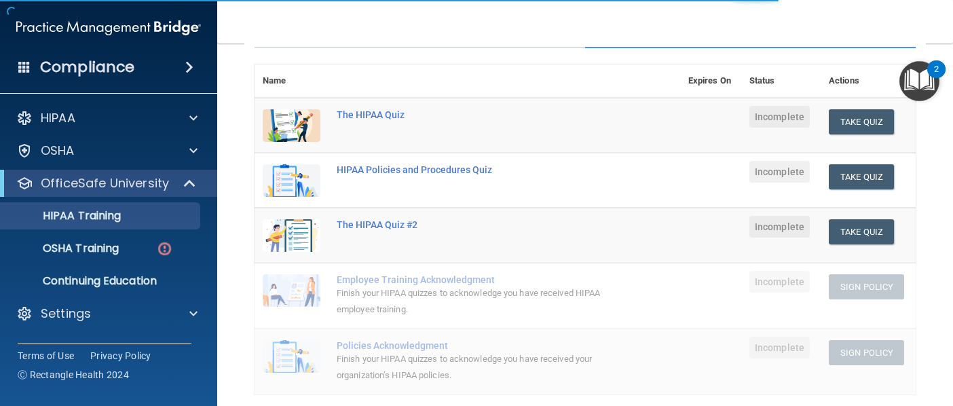
scroll to position [116, 0]
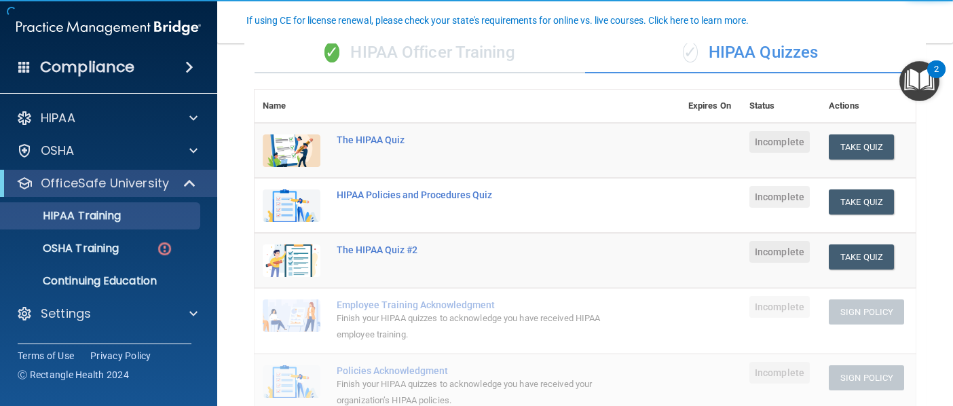
click at [445, 59] on div "✓ HIPAA Officer Training" at bounding box center [420, 53] width 331 height 41
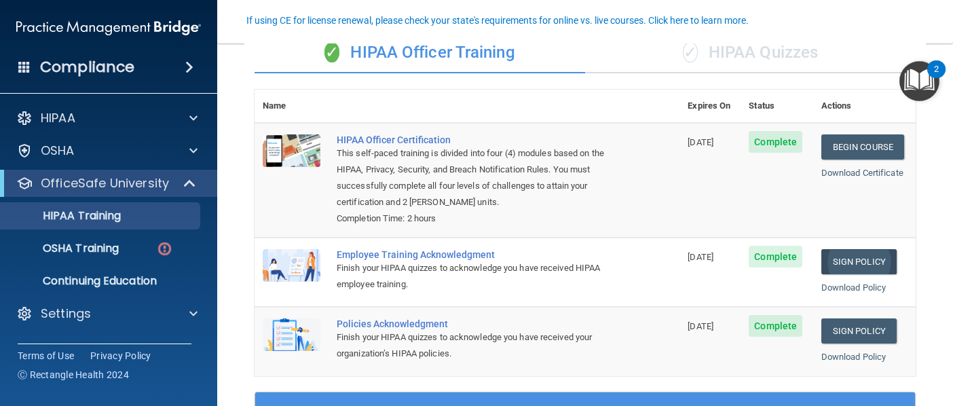
click at [855, 249] on link "Sign Policy" at bounding box center [859, 261] width 75 height 25
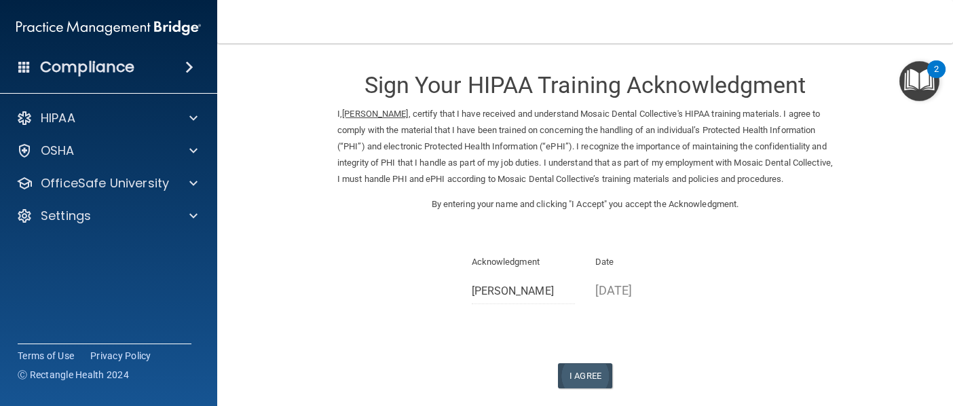
click at [601, 373] on button "I Agree" at bounding box center [585, 375] width 54 height 25
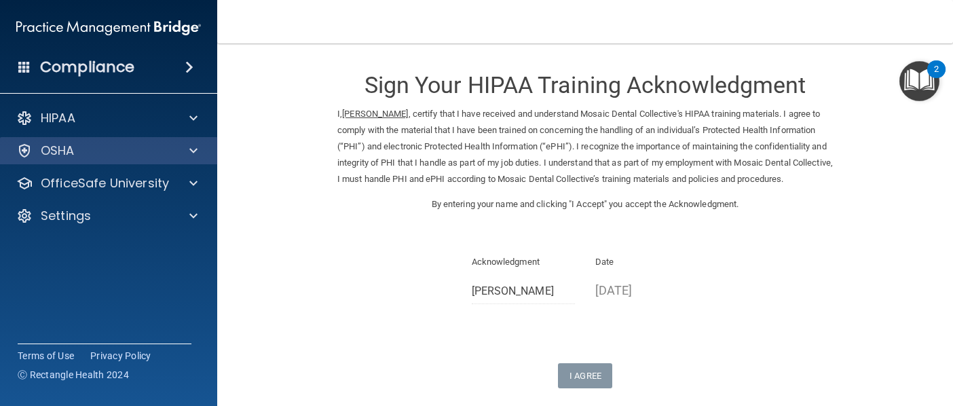
click at [124, 149] on div "OSHA" at bounding box center [90, 151] width 168 height 16
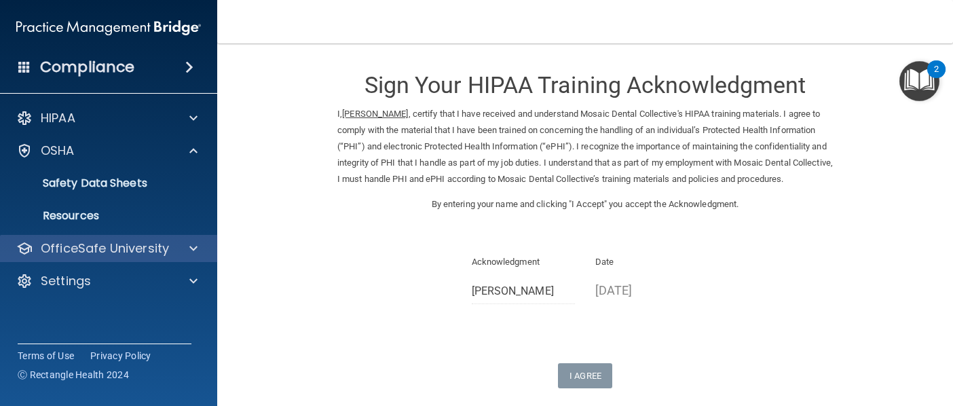
click at [119, 243] on p "OfficeSafe University" at bounding box center [105, 248] width 128 height 16
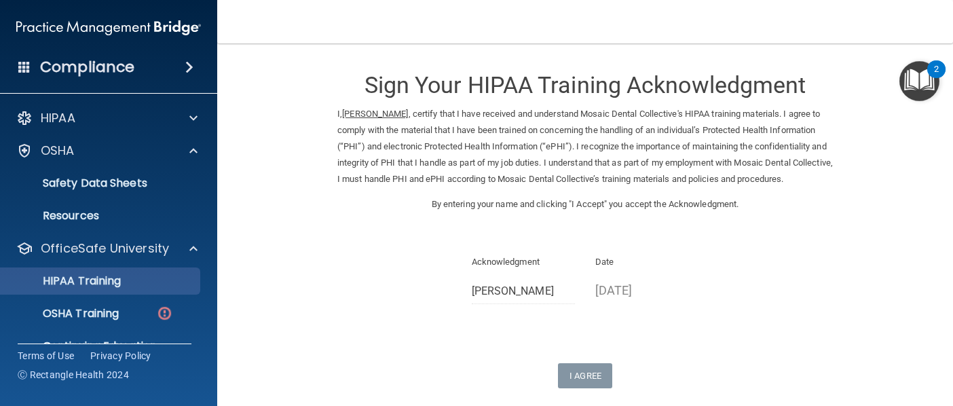
click at [112, 281] on p "HIPAA Training" at bounding box center [65, 281] width 112 height 14
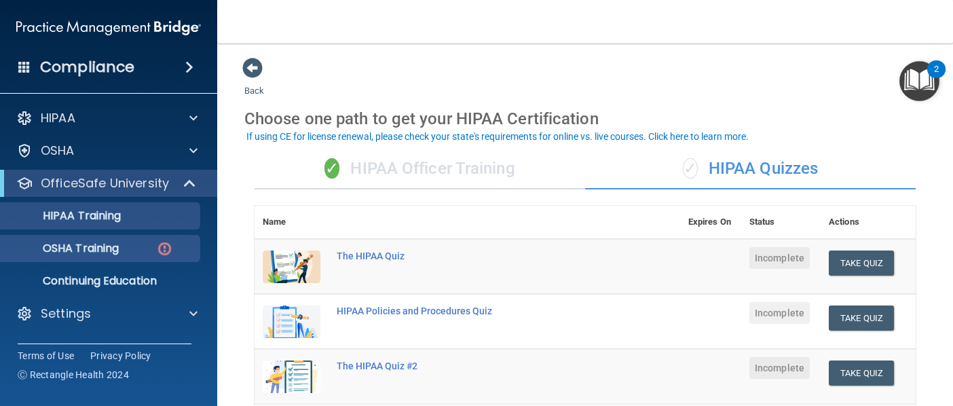
click at [58, 242] on p "OSHA Training" at bounding box center [64, 249] width 110 height 14
